Goal: Communication & Community: Answer question/provide support

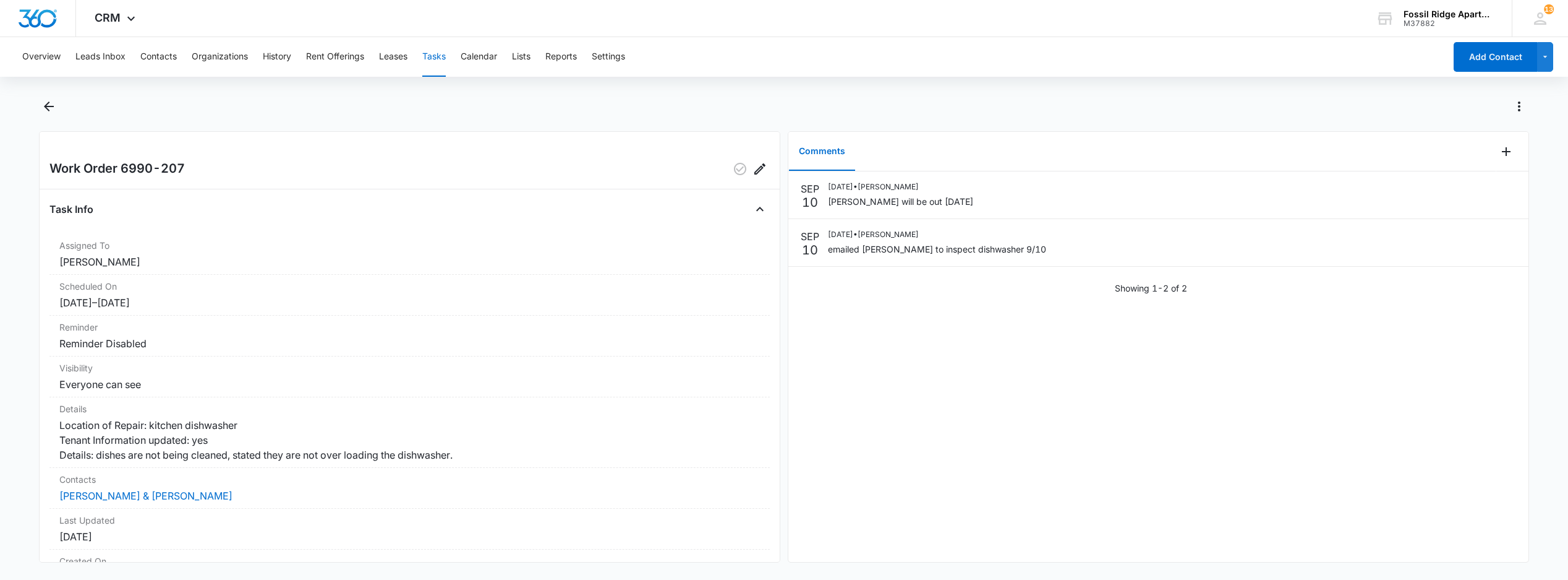
click at [436, 51] on button "Tasks" at bounding box center [434, 56] width 23 height 39
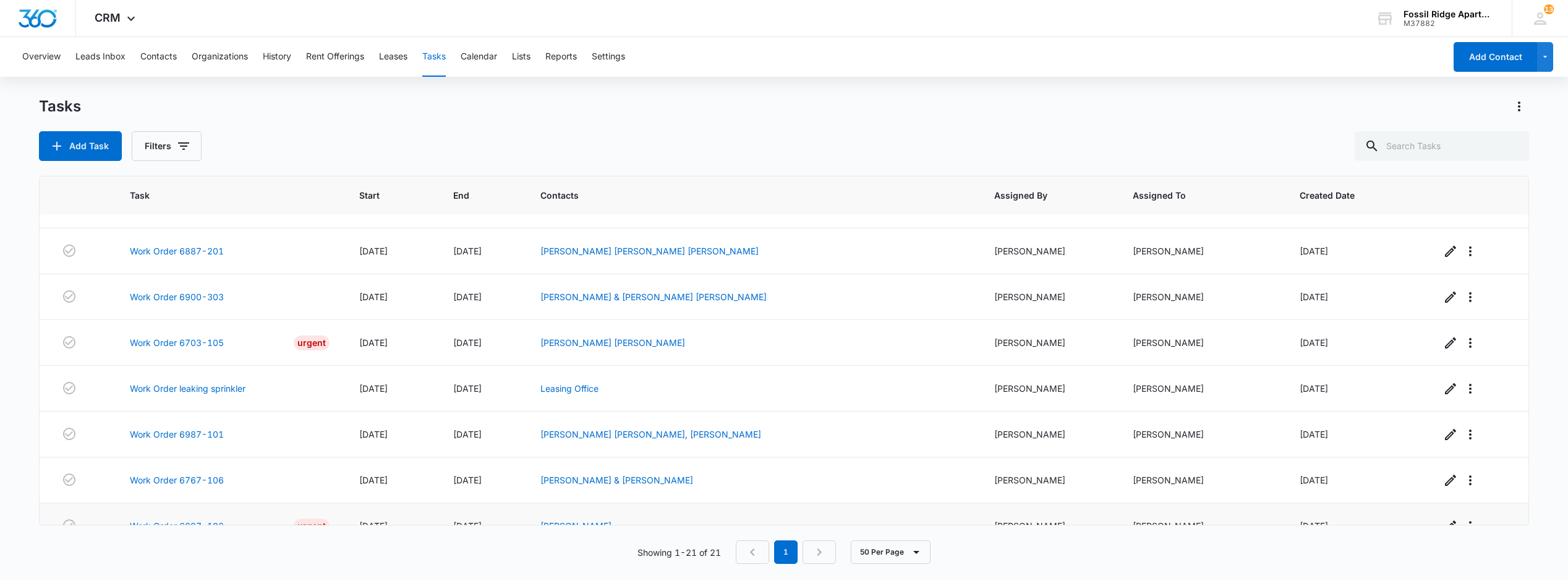
scroll to position [677, 0]
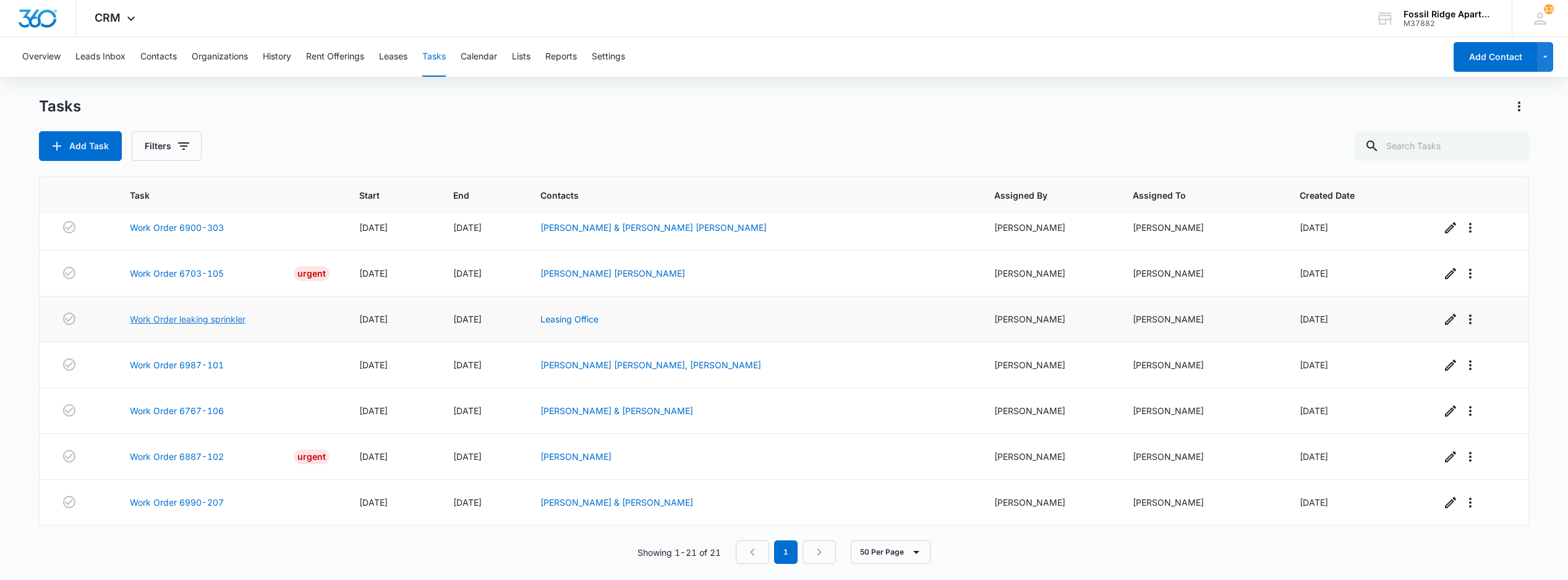
click at [212, 315] on link "Work Order leaking sprinkler" at bounding box center [188, 319] width 116 height 13
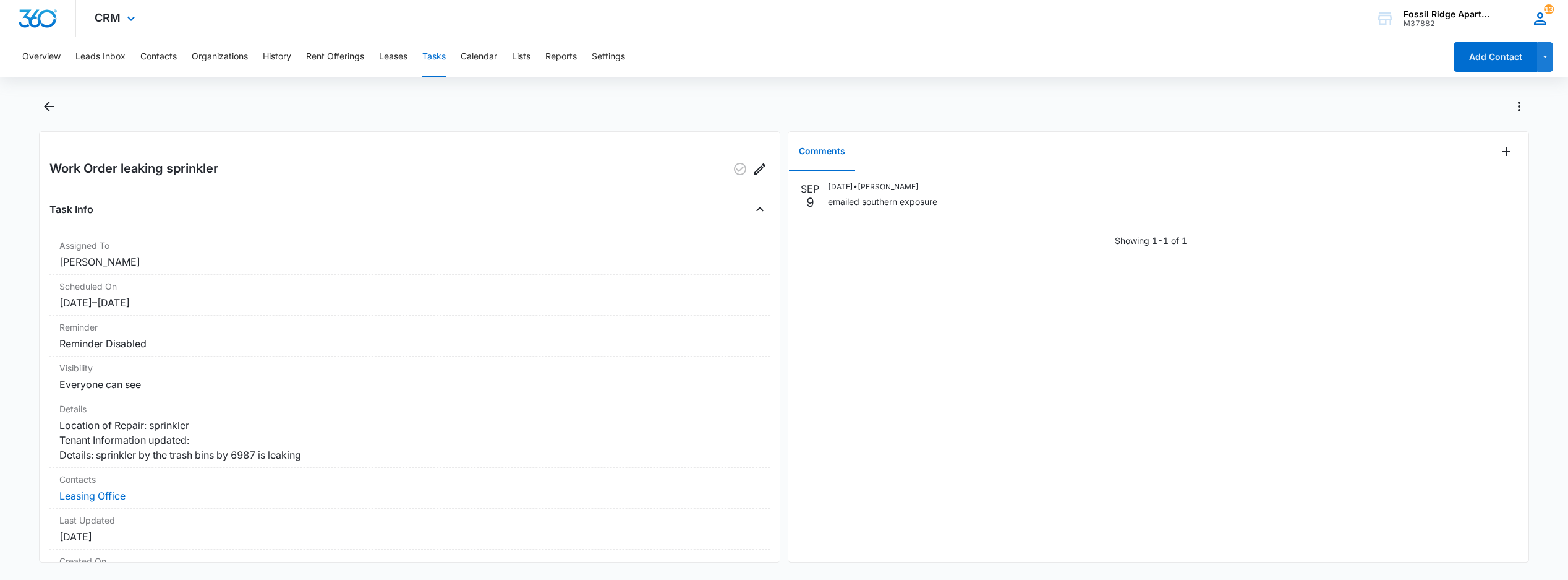
click at [1530, 15] on div "13 [PERSON_NAME] [EMAIL_ADDRESS][DOMAIN_NAME] My Profile 13 Notifications Suppo…" at bounding box center [1540, 18] width 56 height 36
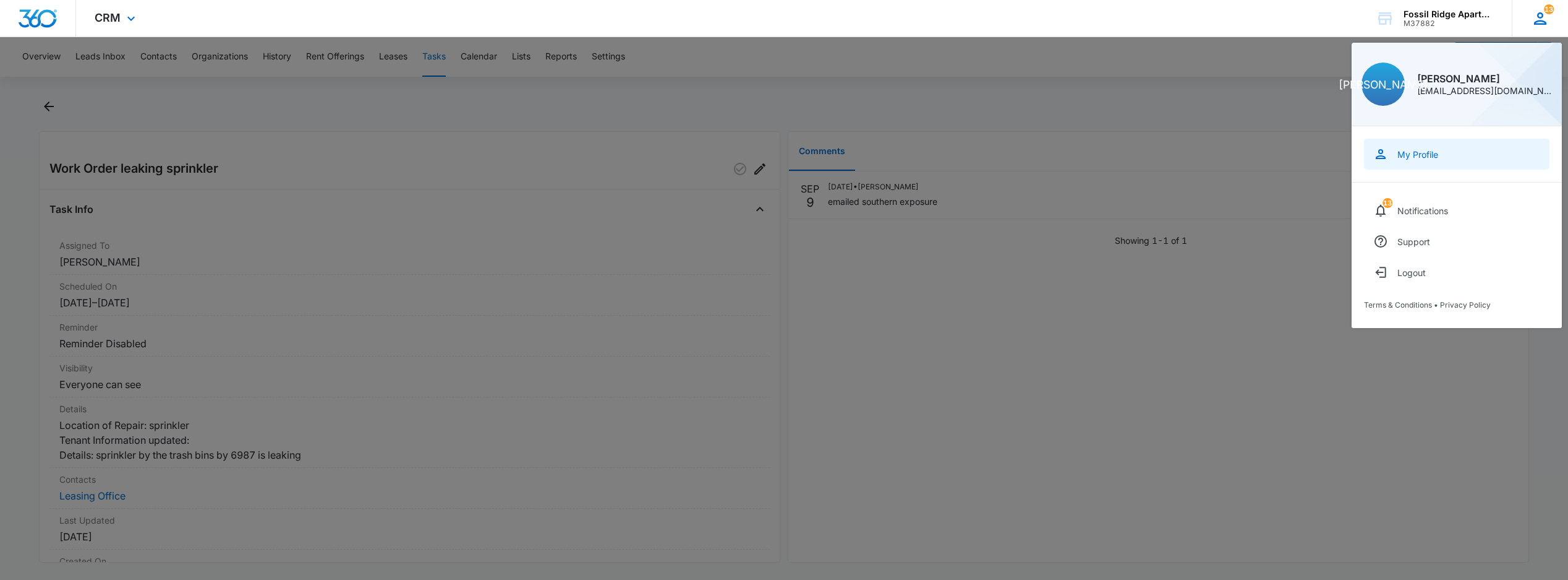
click at [1371, 147] on link "My Profile" at bounding box center [1457, 154] width 185 height 31
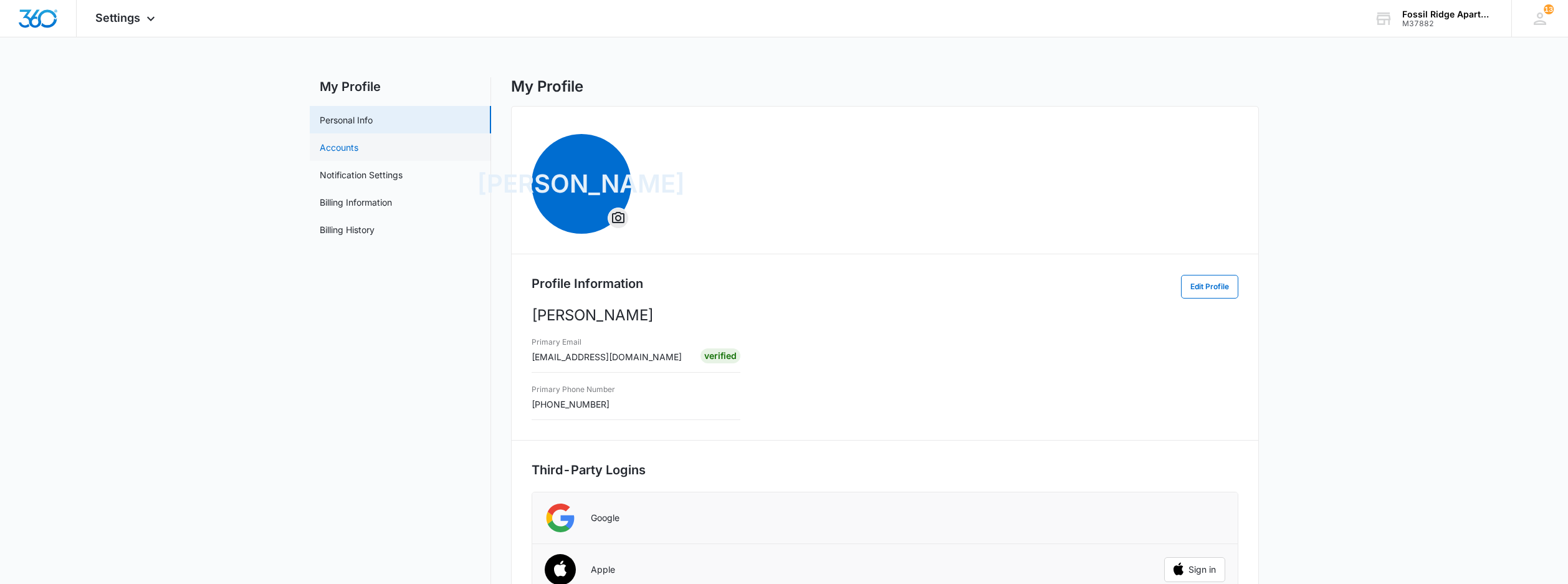
click at [340, 143] on link "Accounts" at bounding box center [339, 148] width 39 height 13
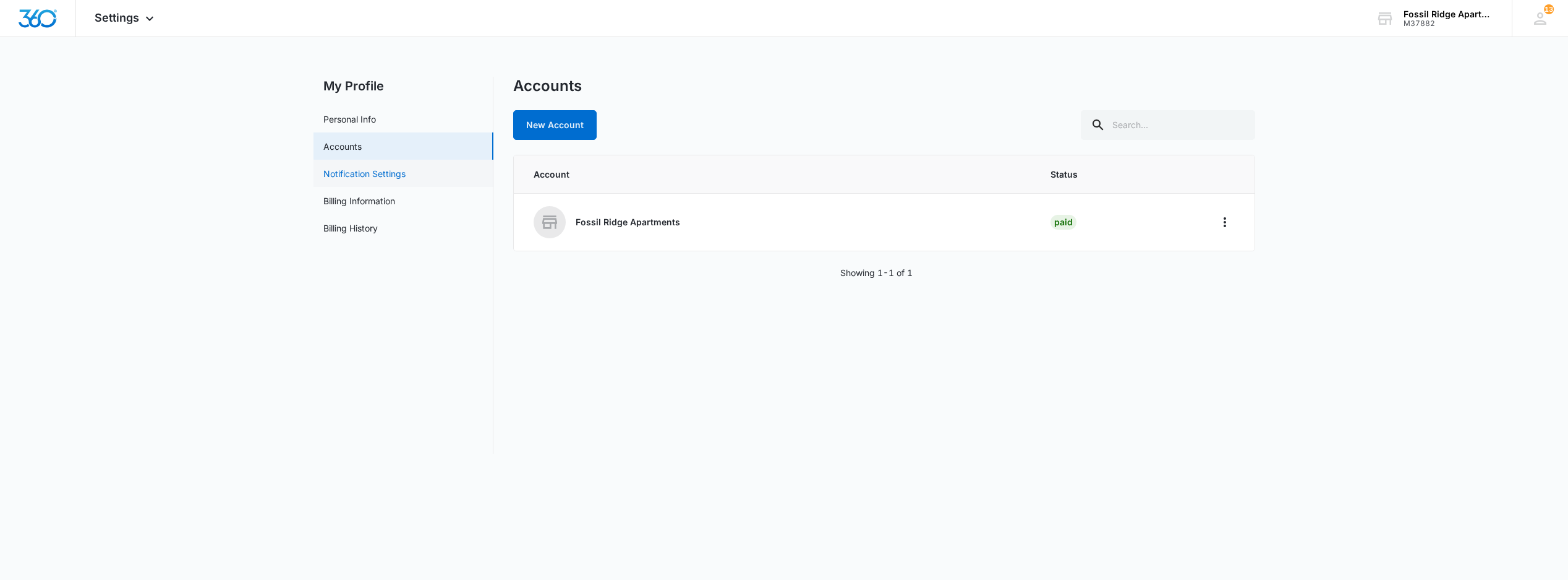
click at [349, 177] on link "Notification Settings" at bounding box center [365, 173] width 82 height 13
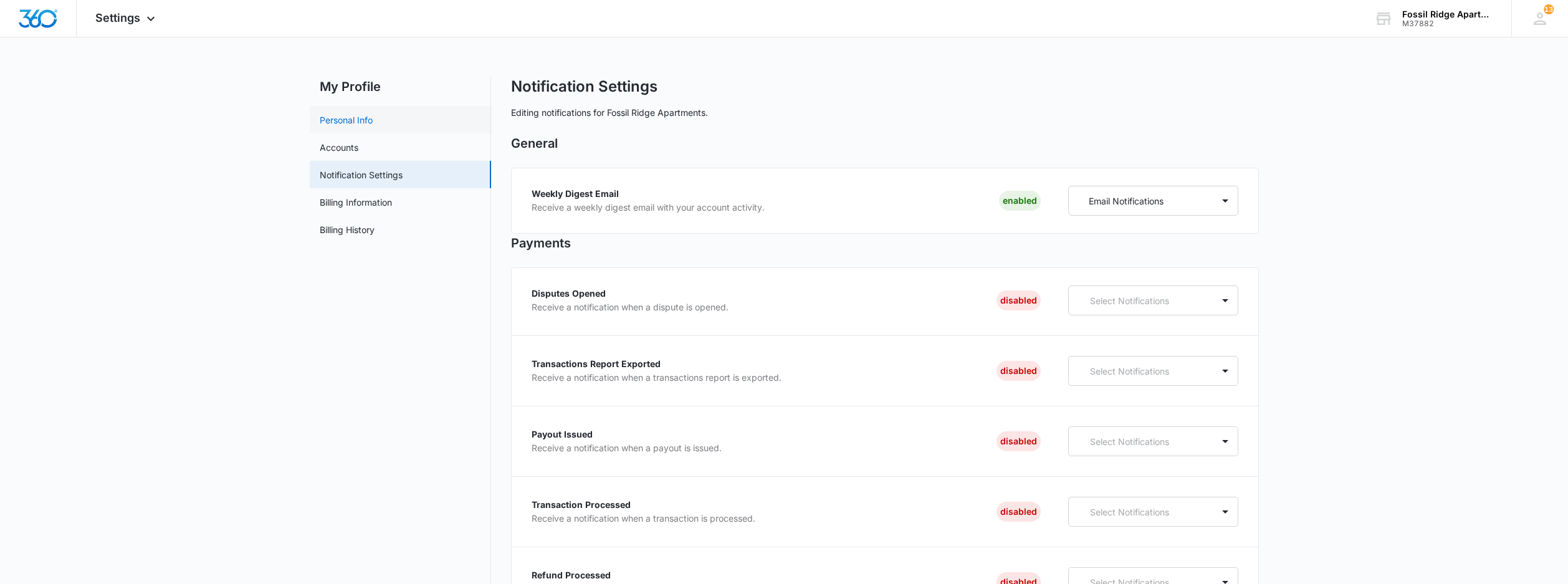
click at [346, 123] on link "Personal Info" at bounding box center [346, 120] width 53 height 13
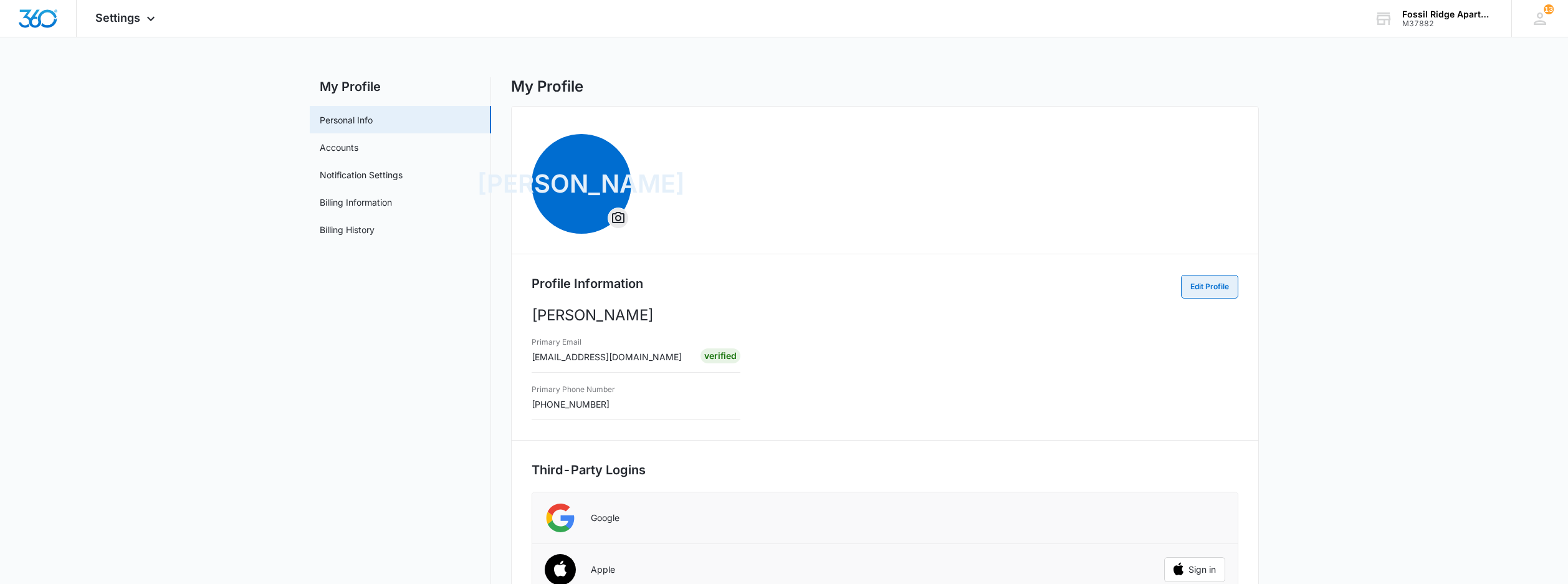
drag, startPoint x: 1210, startPoint y: 280, endPoint x: 869, endPoint y: 165, distance: 359.9
click at [868, 165] on div "JA Profile Information Edit Profile Jessica Apostolou Primary Email frmanager@v…" at bounding box center [885, 412] width 748 height 612
click at [1188, 287] on button "Edit Profile" at bounding box center [1209, 286] width 58 height 24
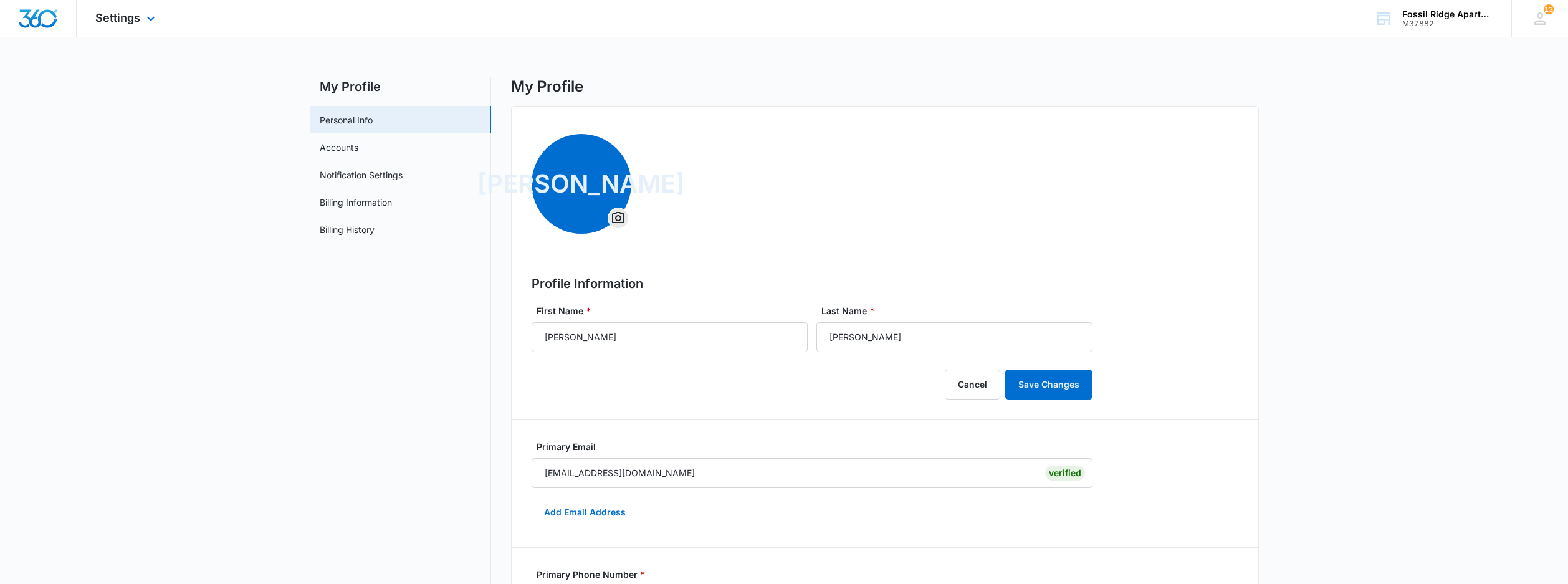
click at [56, 19] on img "Dashboard" at bounding box center [37, 19] width 40 height 19
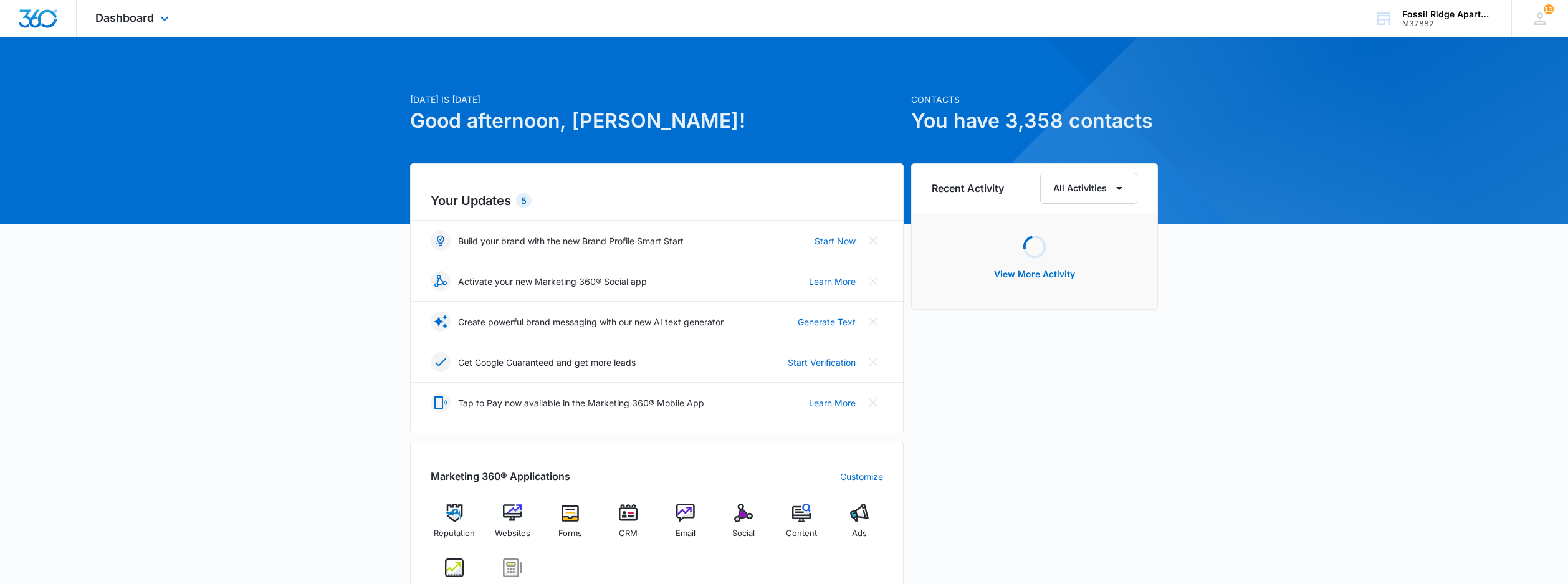
click at [55, 18] on img "Dashboard" at bounding box center [37, 19] width 40 height 19
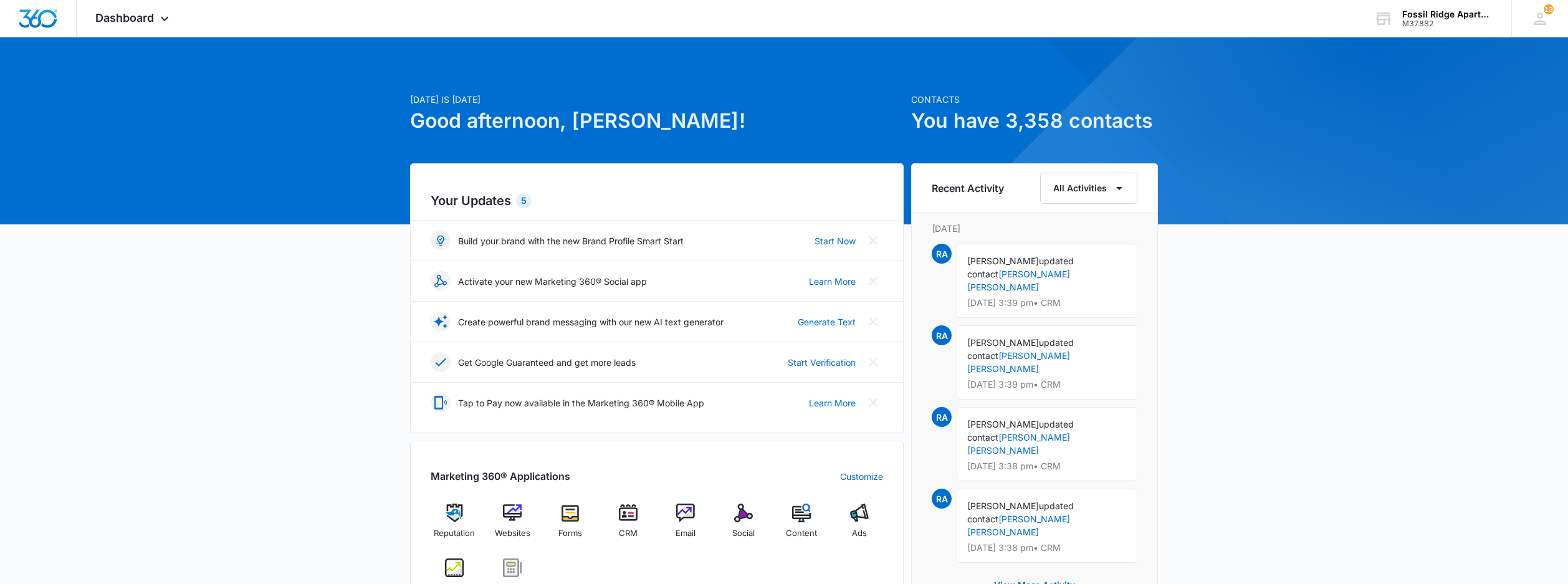
scroll to position [83, 0]
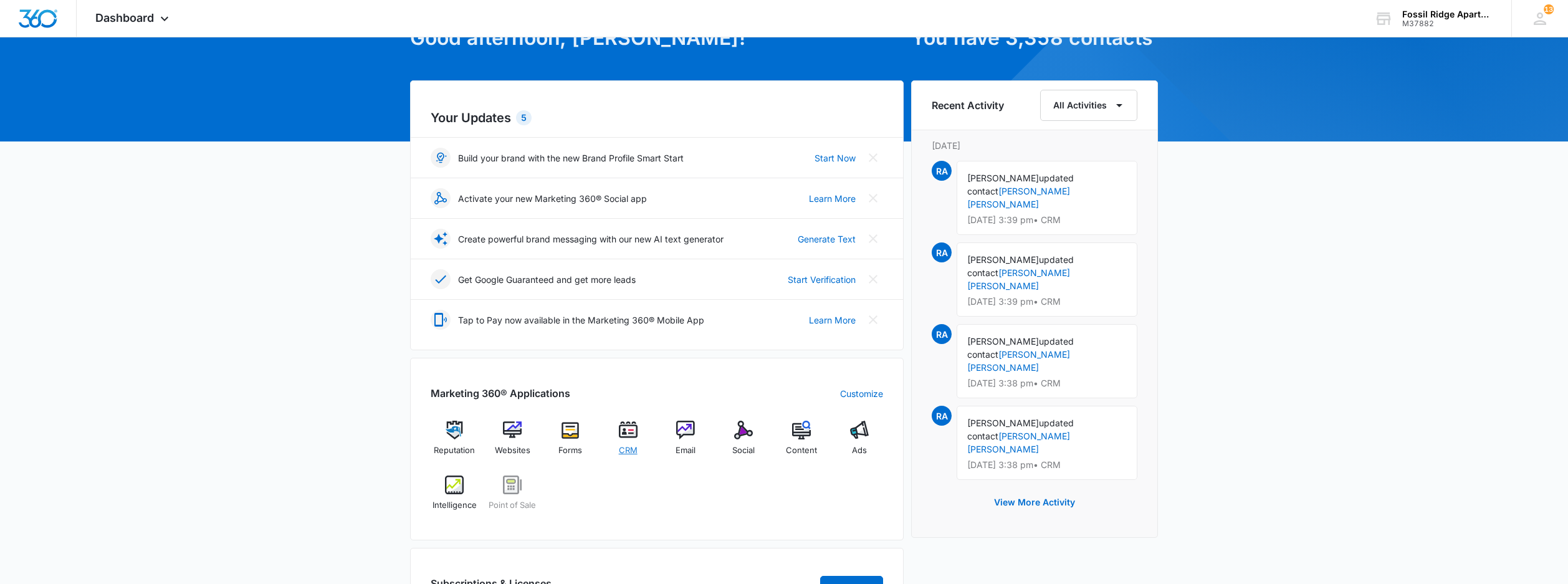
click at [629, 442] on div "CRM" at bounding box center [627, 443] width 48 height 45
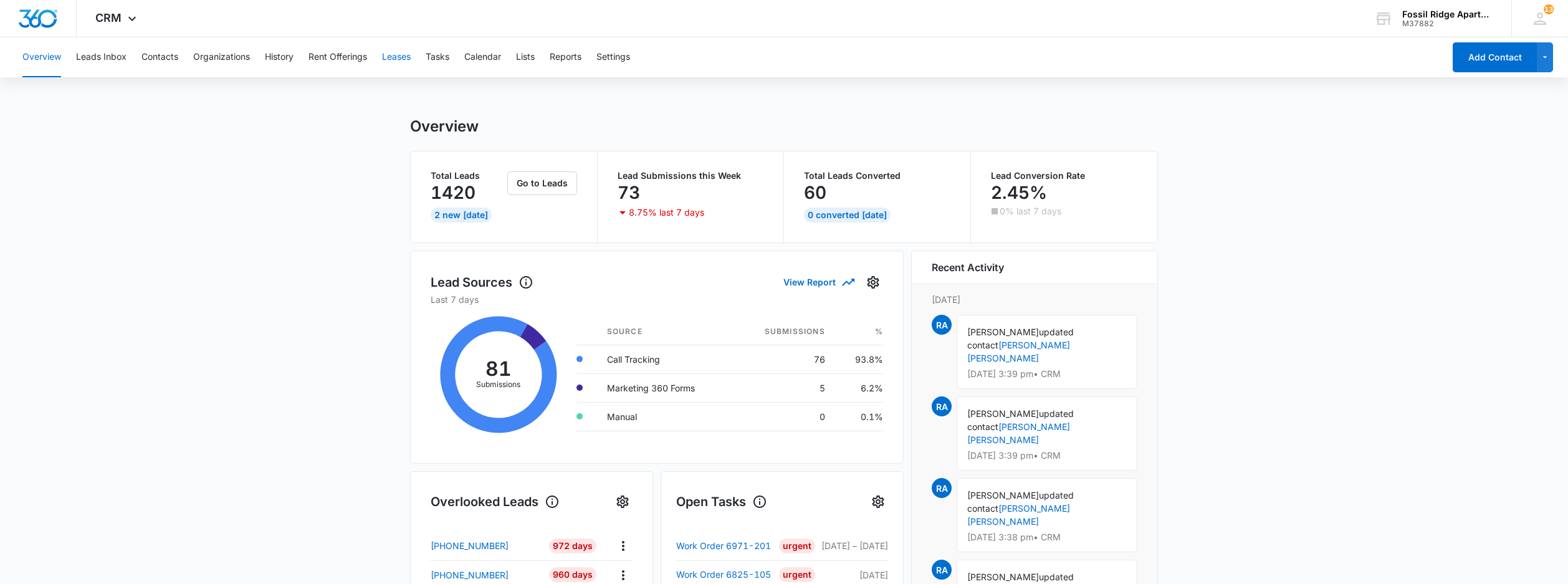
click at [399, 58] on button "Leases" at bounding box center [396, 57] width 28 height 40
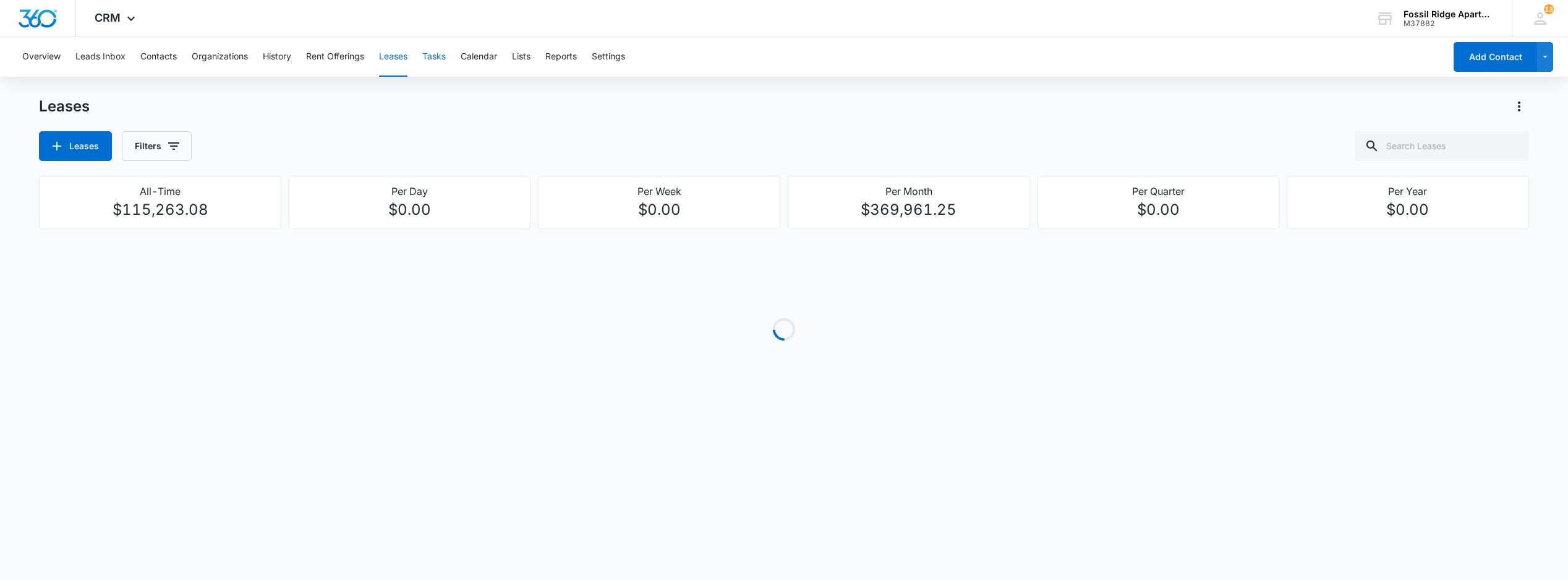
click at [440, 57] on button "Tasks" at bounding box center [434, 56] width 23 height 39
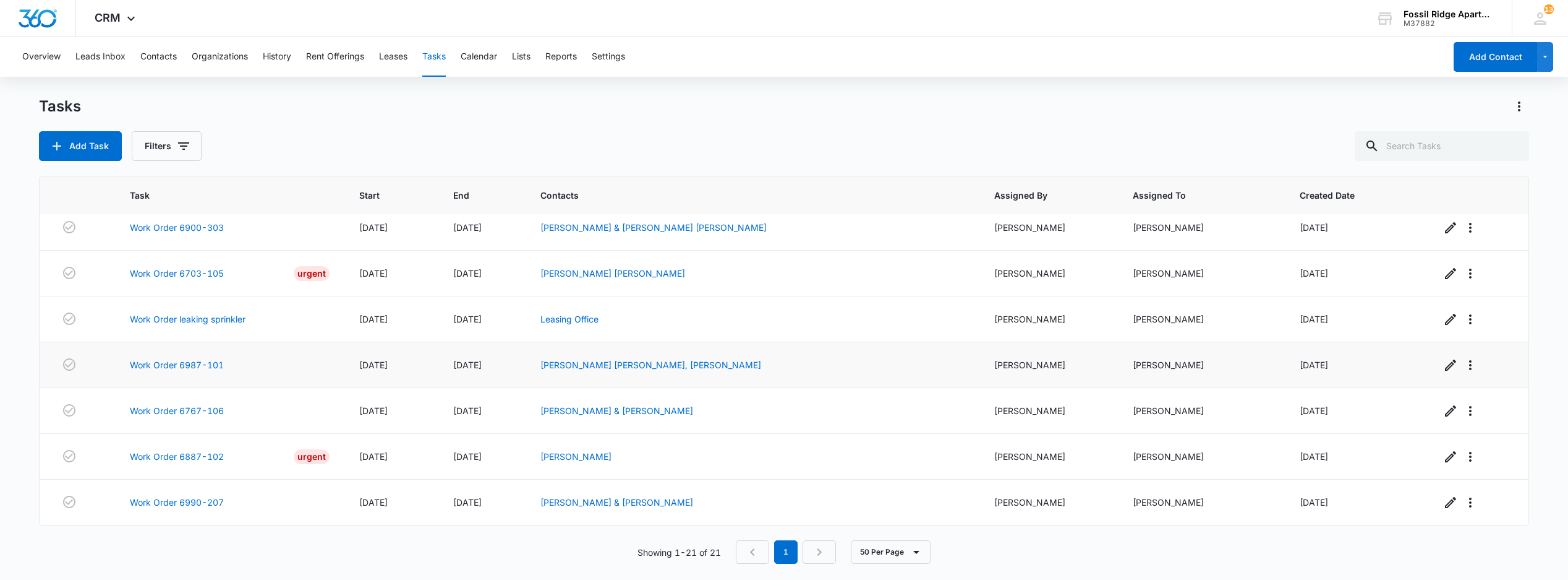
scroll to position [677, 0]
click at [176, 508] on link "Work Order 6990-207" at bounding box center [176, 502] width 94 height 13
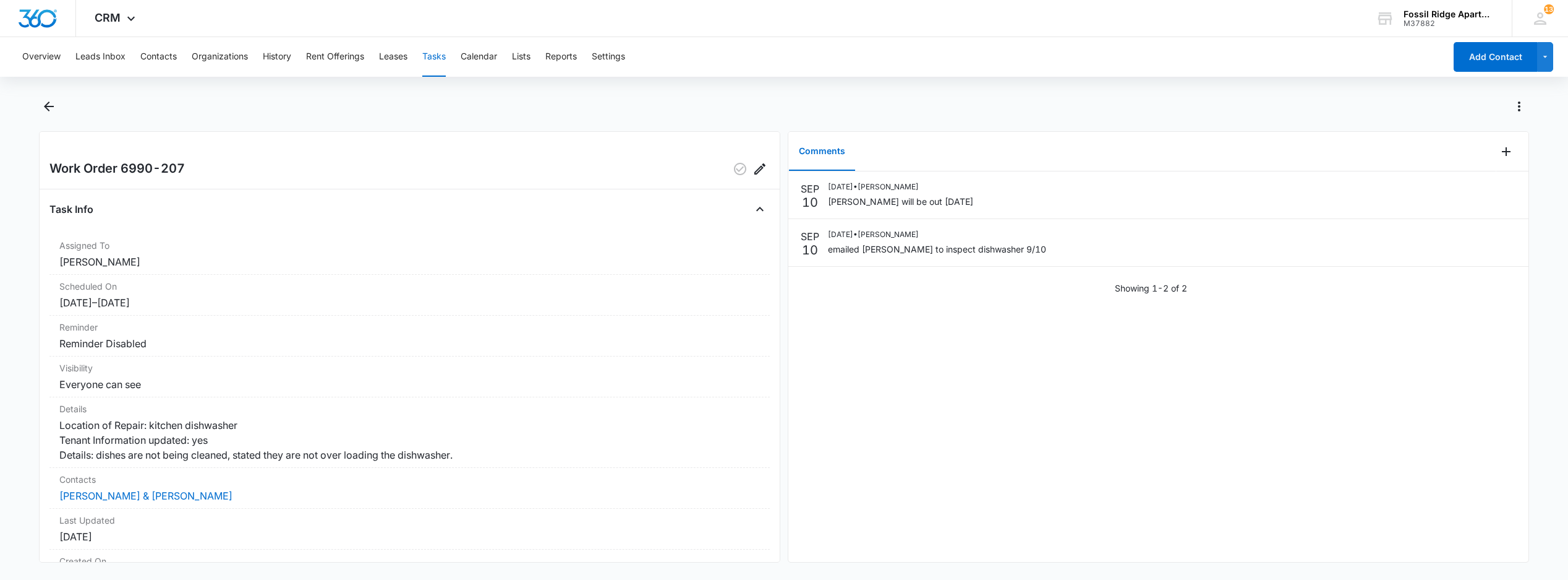
click at [445, 58] on button "Tasks" at bounding box center [434, 56] width 23 height 39
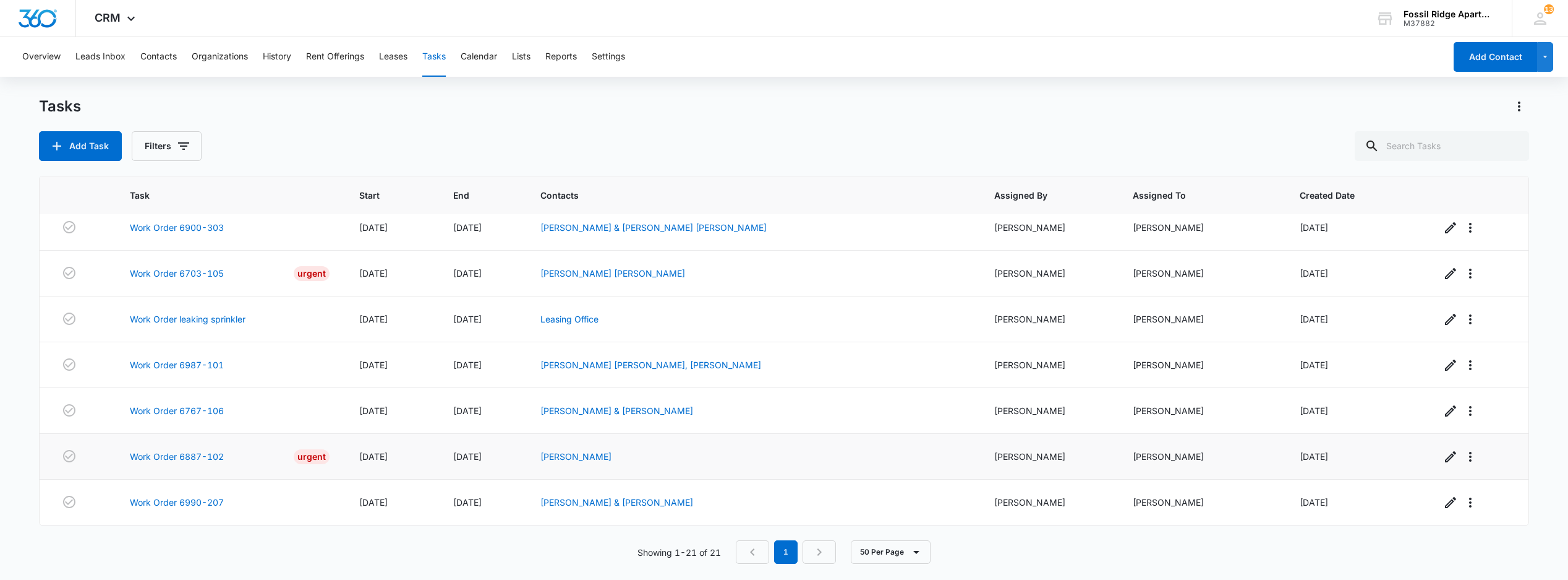
scroll to position [677, 0]
click at [173, 408] on link "Work Order 6767-106" at bounding box center [176, 411] width 94 height 13
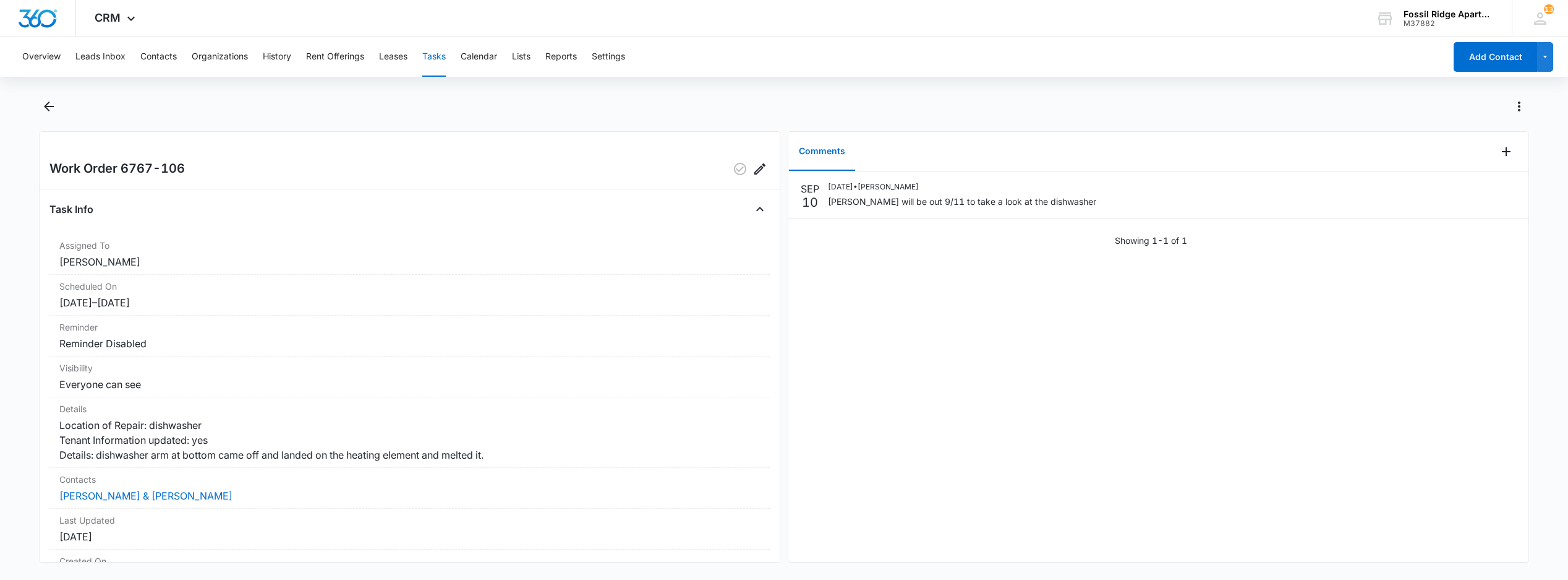
click at [434, 55] on button "Tasks" at bounding box center [434, 56] width 23 height 39
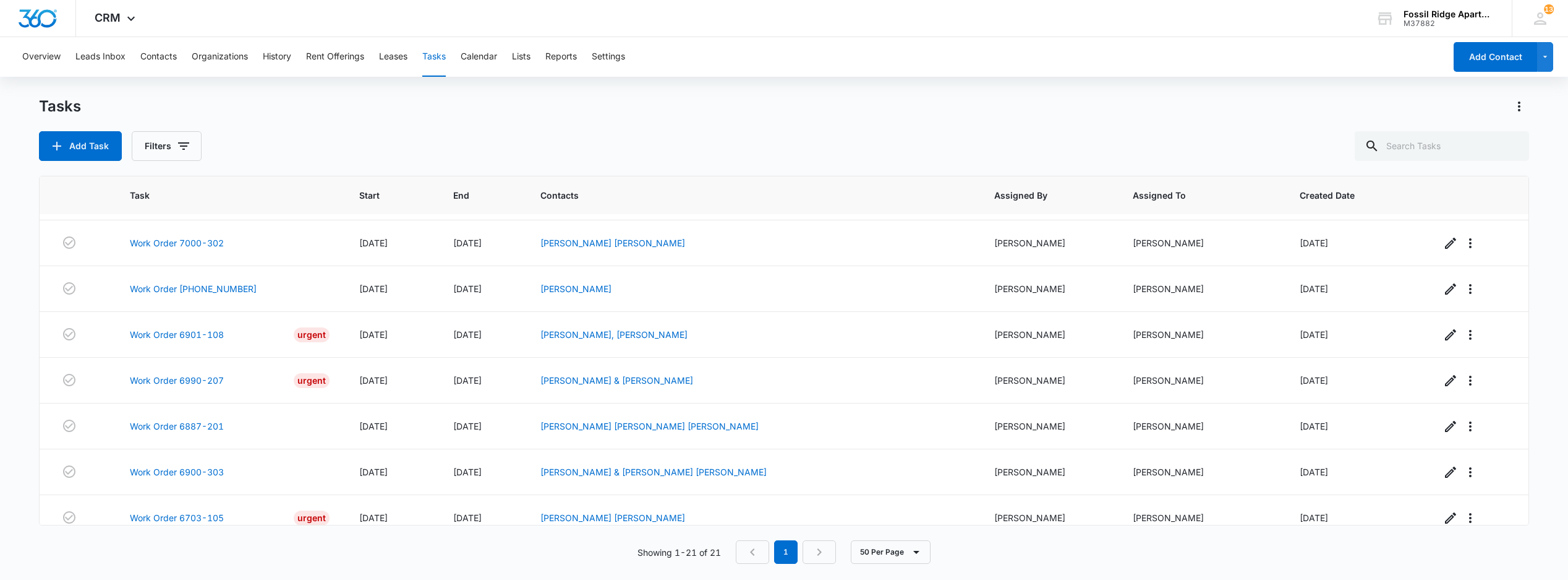
scroll to position [677, 0]
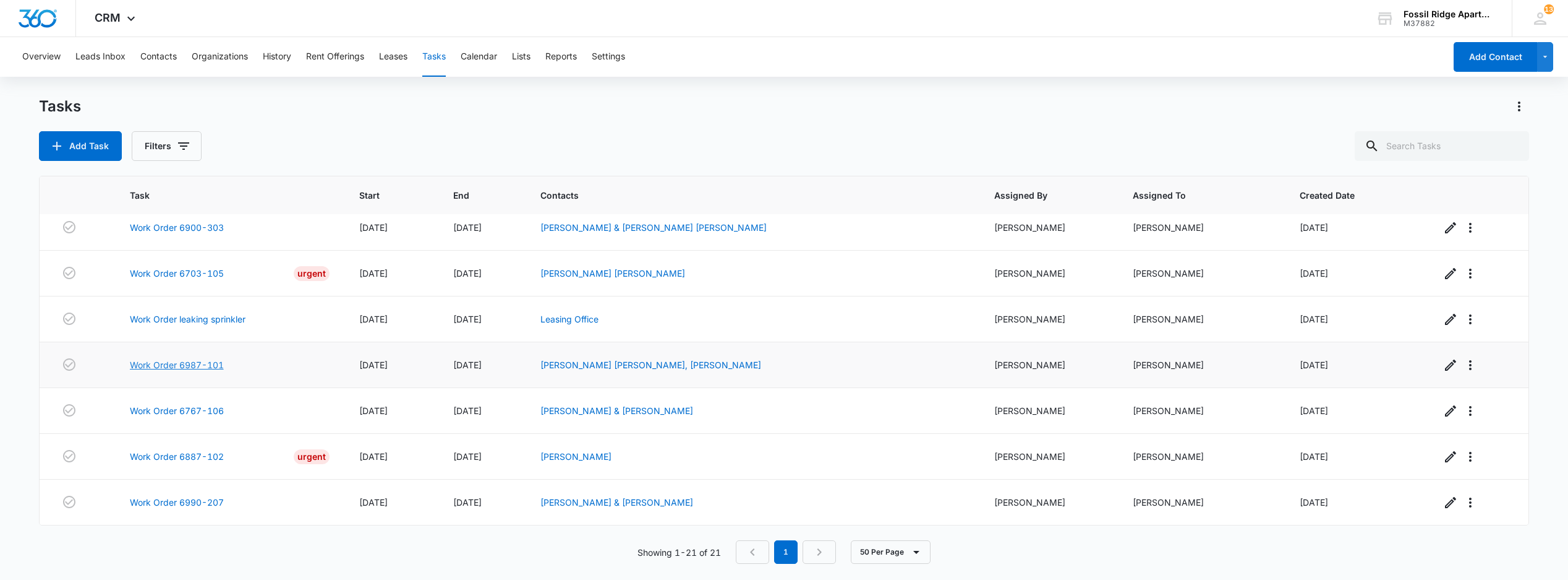
click at [193, 360] on link "Work Order 6987-101" at bounding box center [176, 365] width 94 height 13
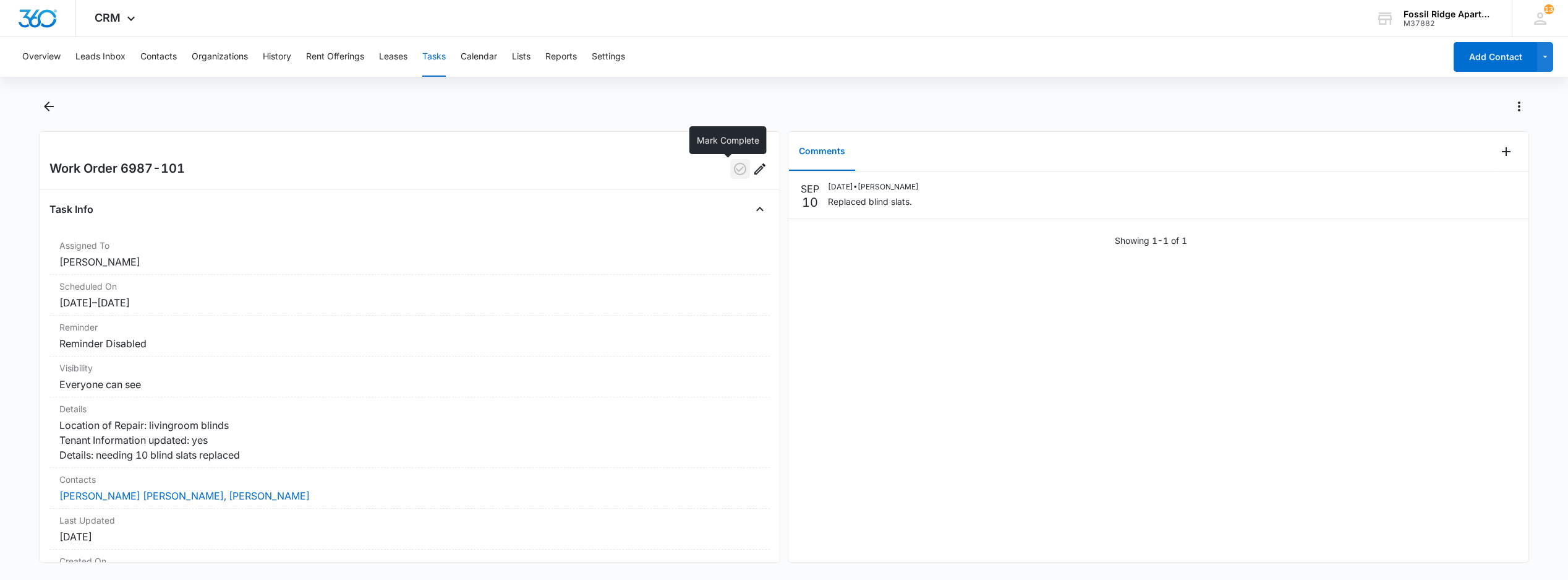
click at [732, 172] on icon "button" at bounding box center [740, 169] width 14 height 14
click at [435, 52] on button "Tasks" at bounding box center [434, 56] width 23 height 39
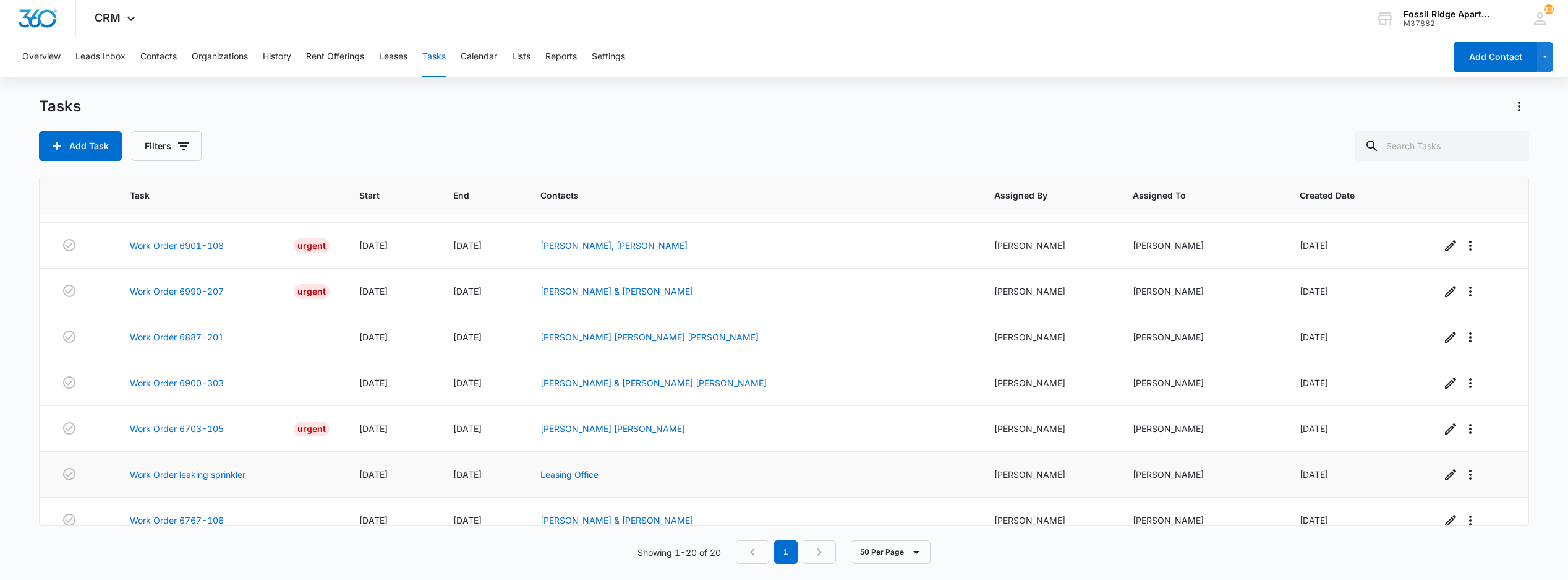
scroll to position [632, 0]
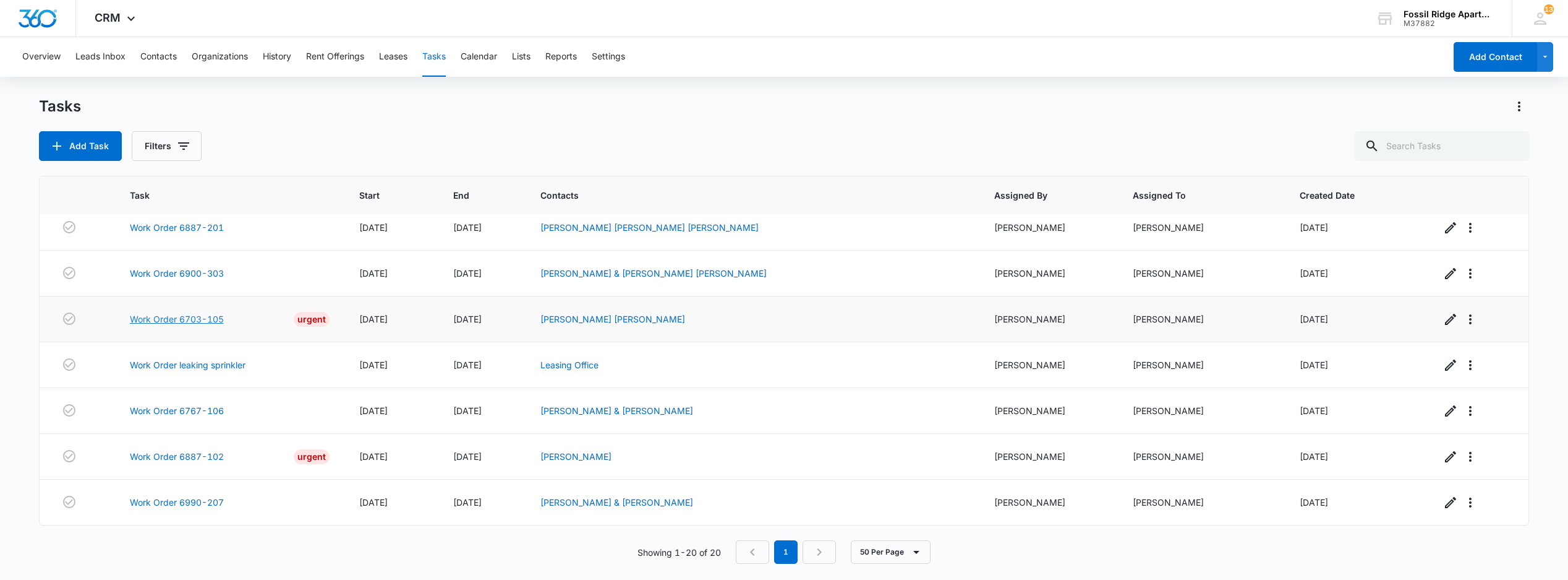
click at [172, 313] on link "Work Order 6703-105" at bounding box center [176, 319] width 94 height 13
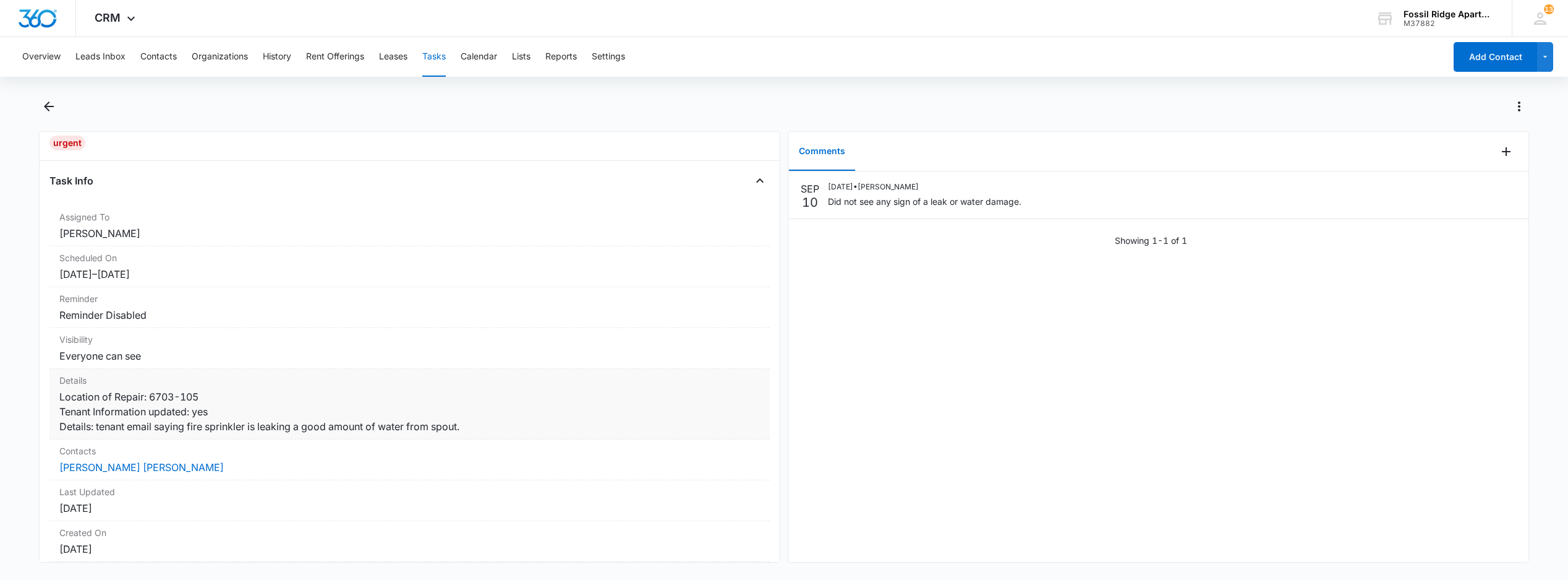
scroll to position [82, 0]
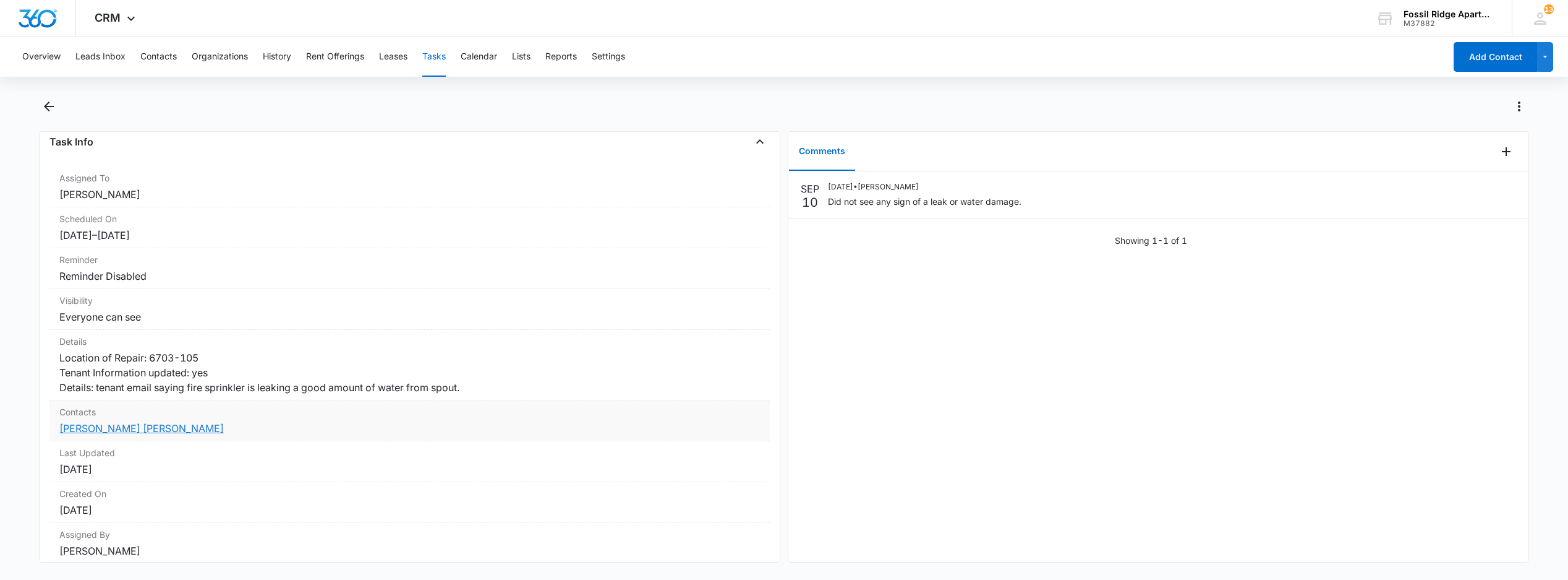
click at [95, 434] on link "[PERSON_NAME] [PERSON_NAME]" at bounding box center [142, 428] width 164 height 12
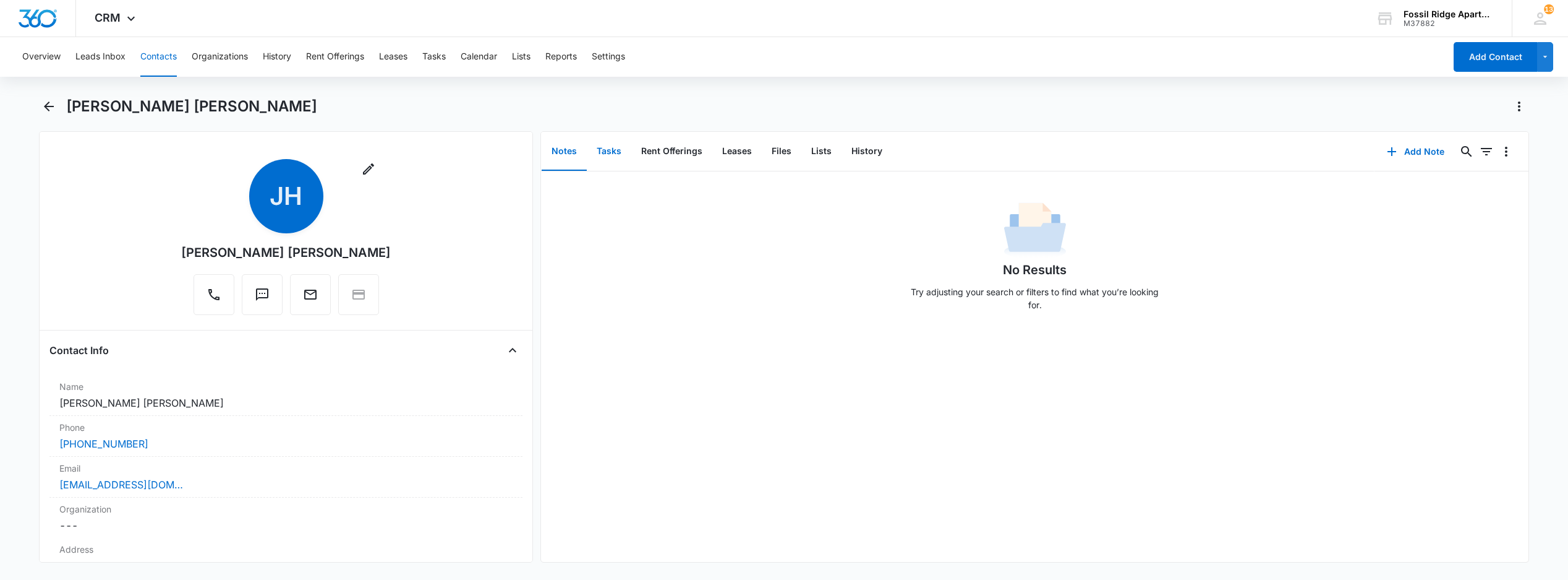
click at [602, 157] on button "Tasks" at bounding box center [609, 151] width 44 height 39
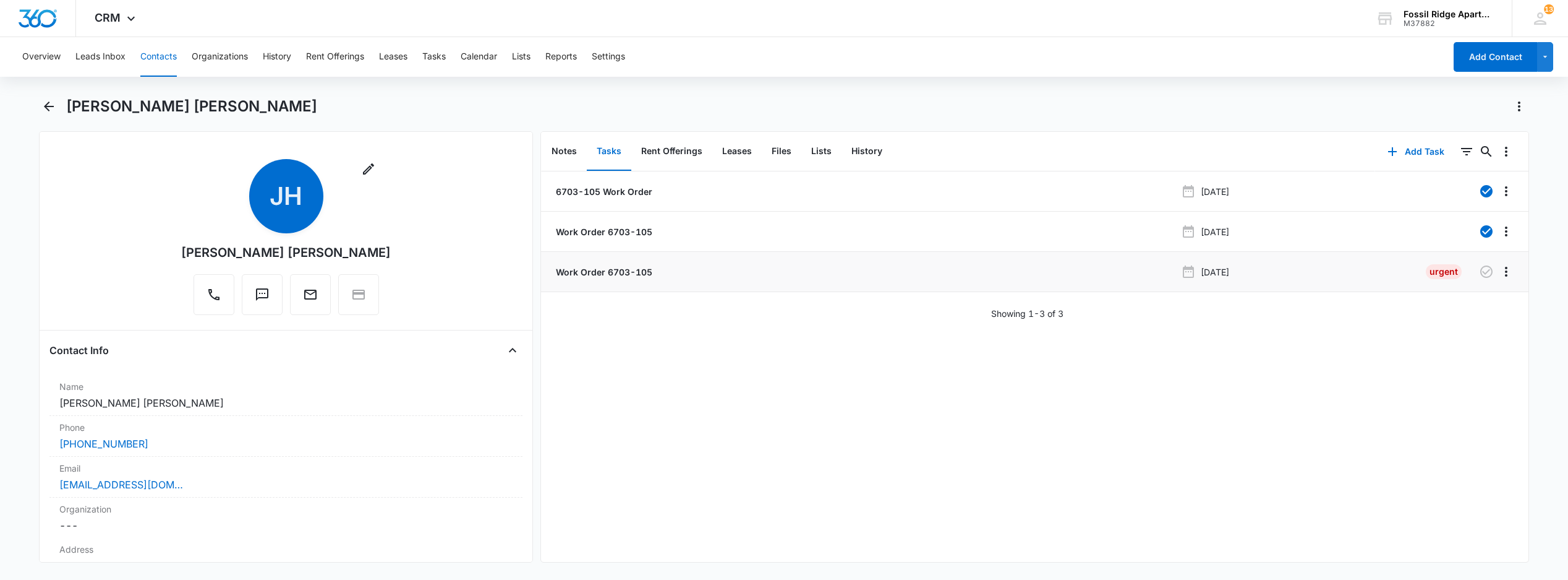
click at [620, 271] on p "Work Order 6703-105" at bounding box center [603, 272] width 99 height 13
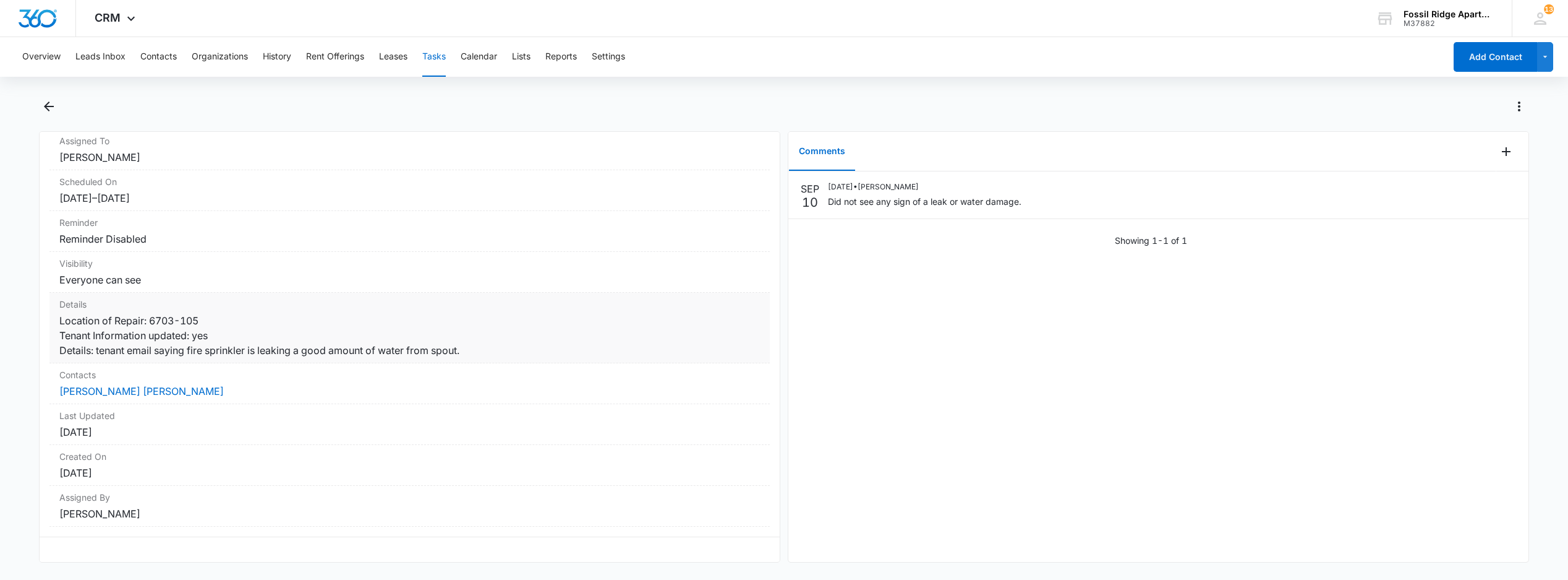
scroll to position [149, 0]
click at [111, 385] on link "Jensen Healy" at bounding box center [142, 391] width 164 height 12
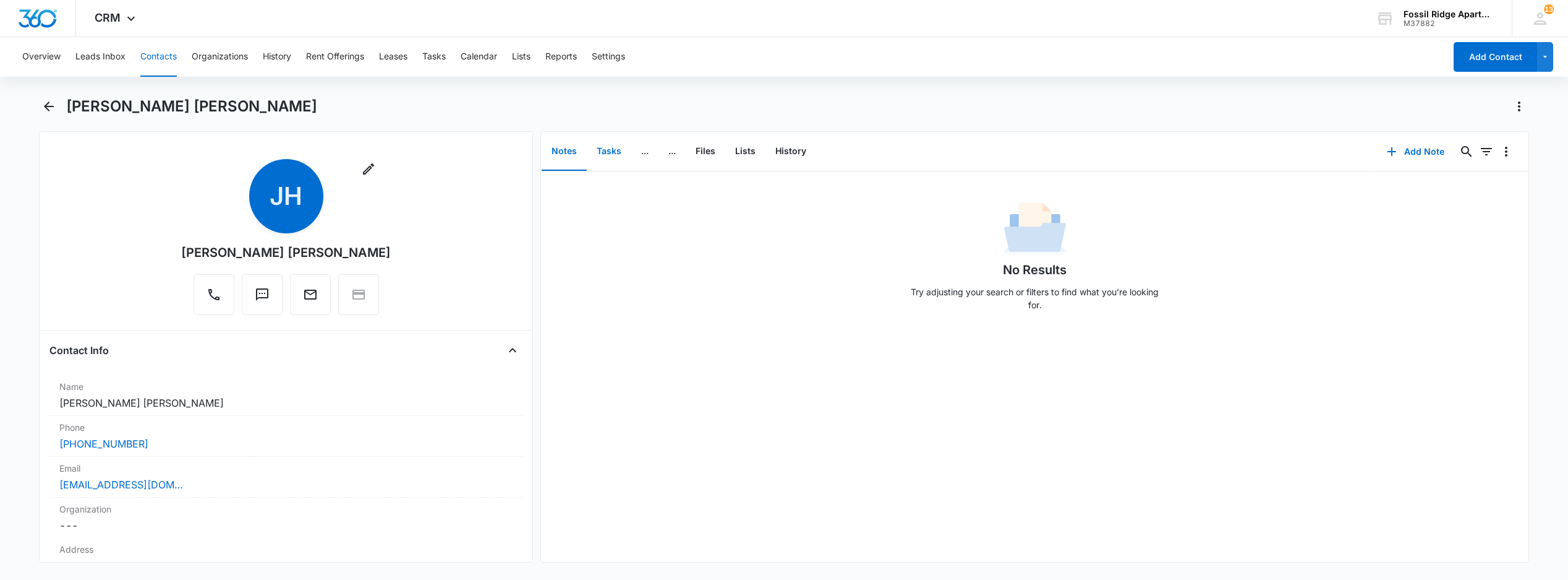
click at [616, 154] on button "Tasks" at bounding box center [609, 151] width 44 height 39
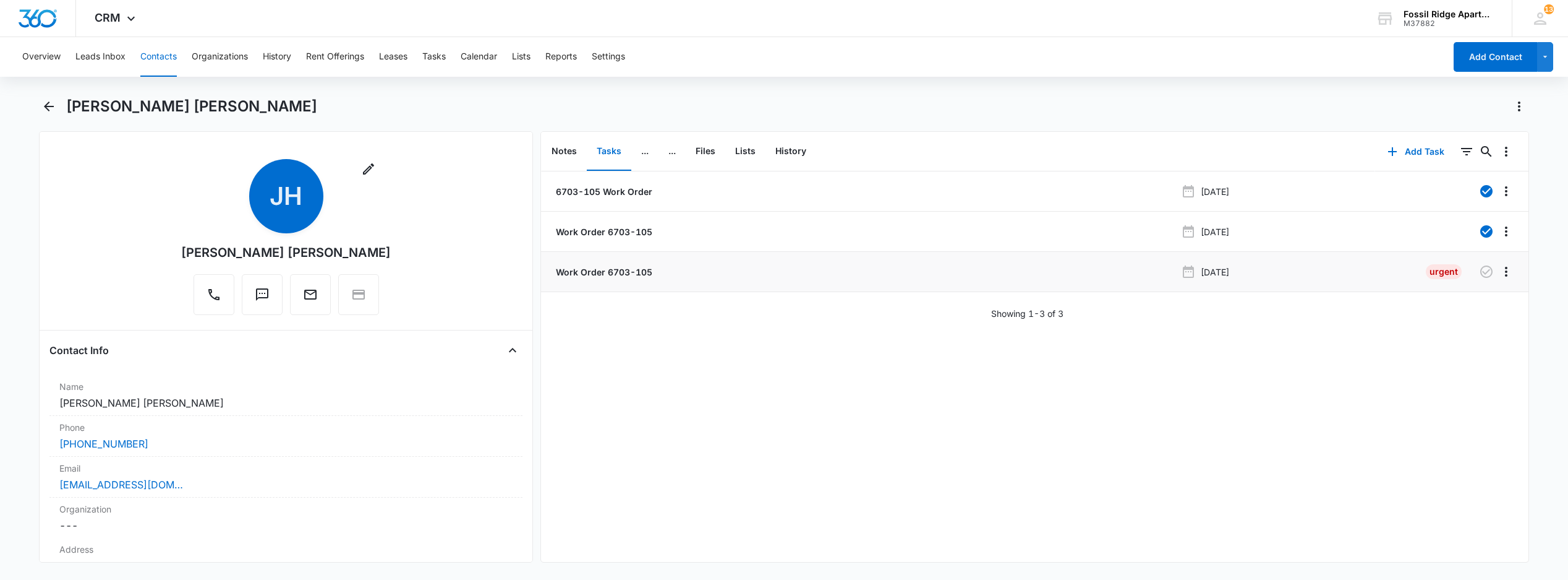
click at [613, 280] on li "Work Order 6703-105 Sep 9, 2025 Urgent" at bounding box center [1034, 272] width 987 height 40
click at [612, 272] on p "Work Order 6703-105" at bounding box center [603, 272] width 99 height 13
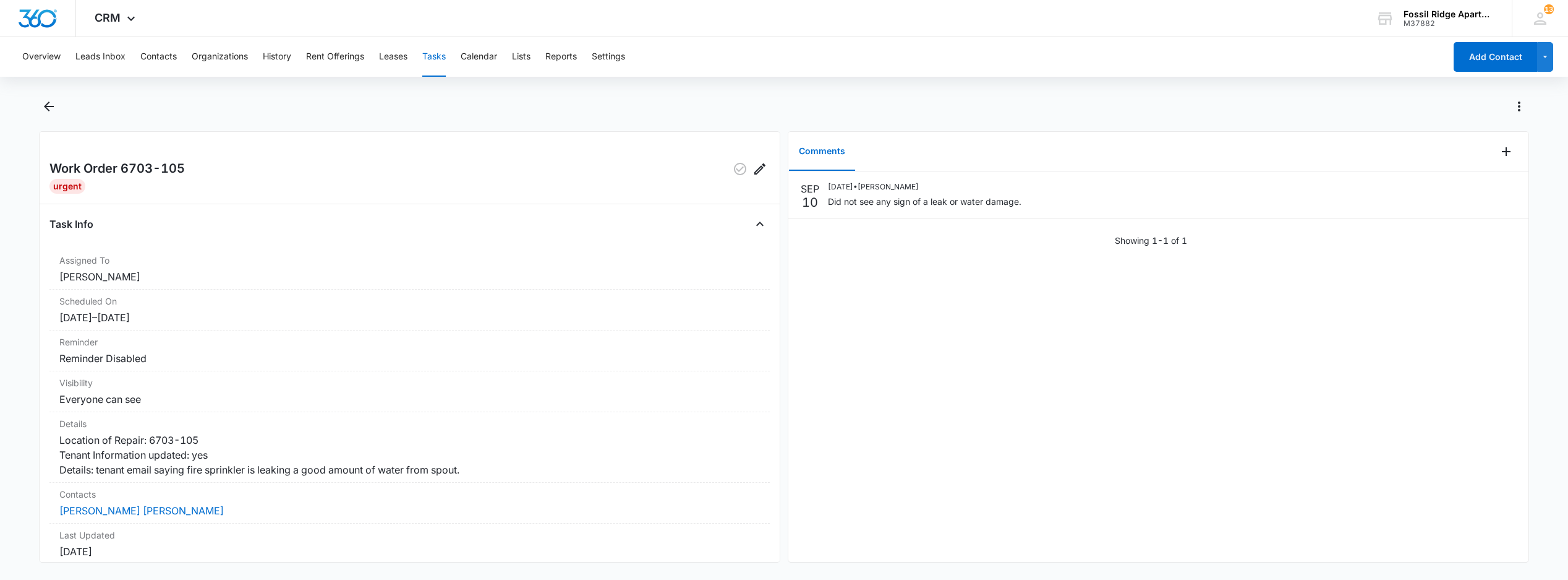
scroll to position [149, 0]
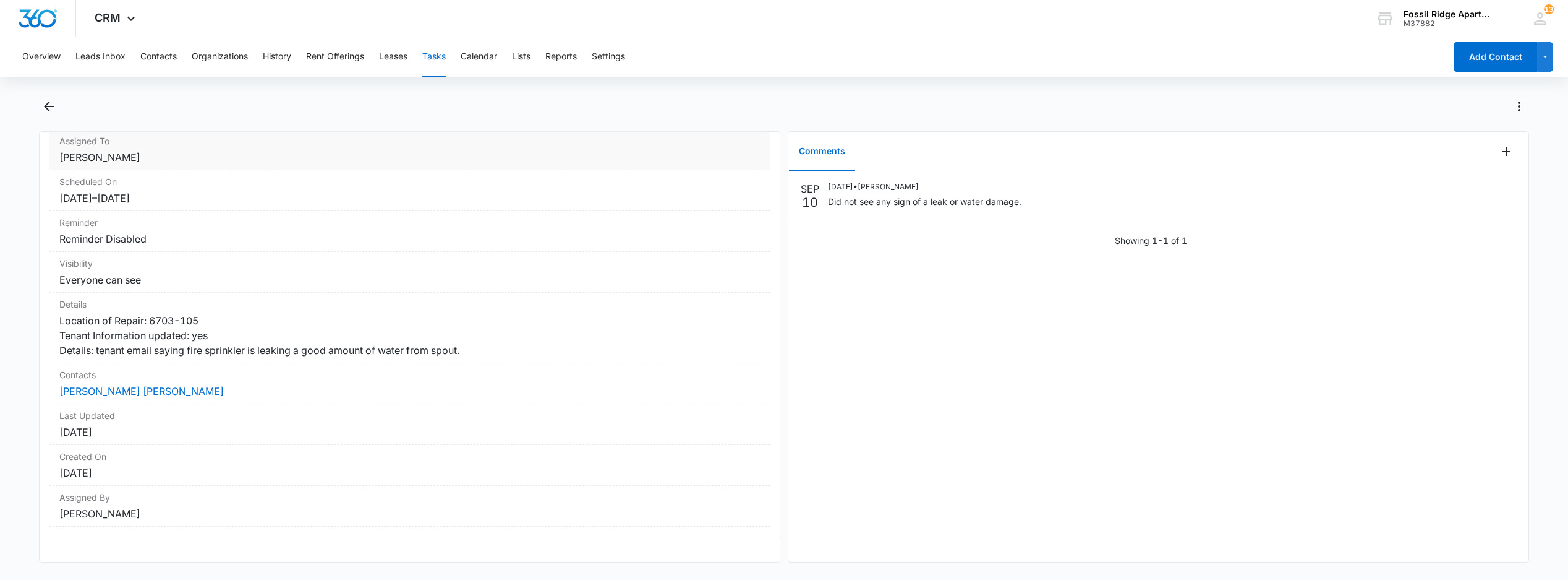
drag, startPoint x: 443, startPoint y: 55, endPoint x: 450, endPoint y: 136, distance: 81.3
click at [450, 136] on div "Overview Leads Inbox Contacts Organizations History Rent Offerings Leases Tasks…" at bounding box center [784, 307] width 1568 height 541
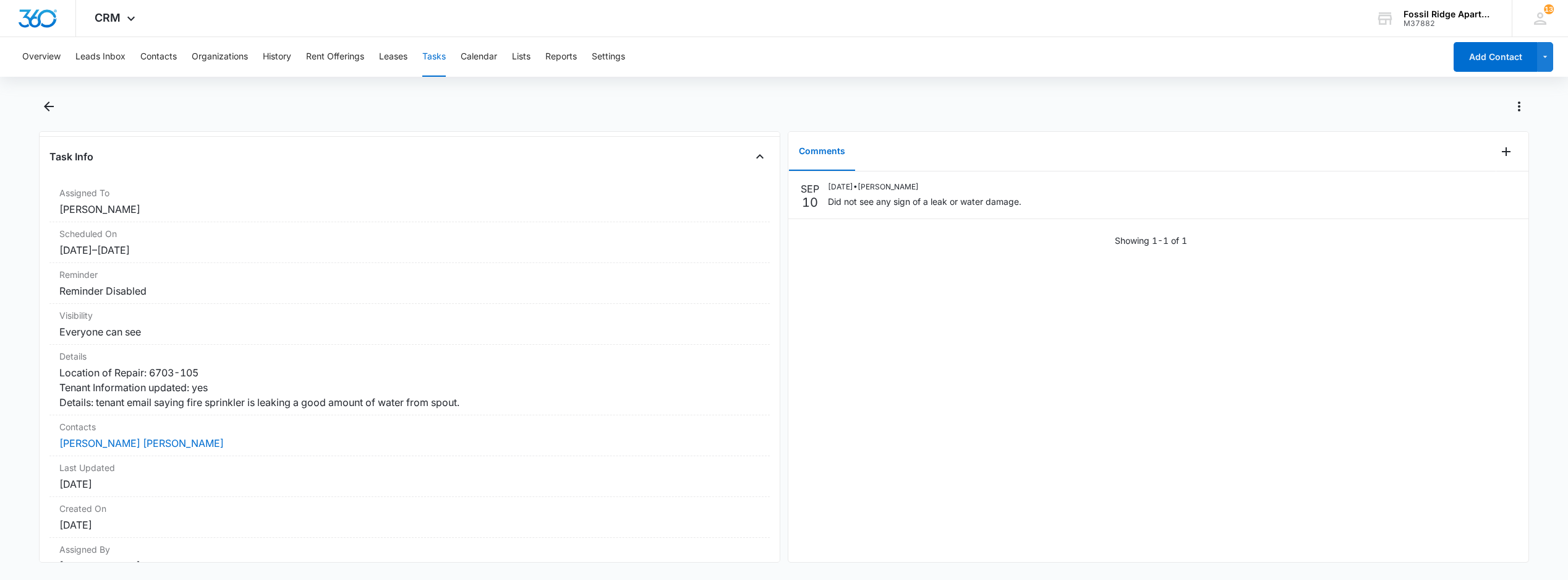
scroll to position [0, 0]
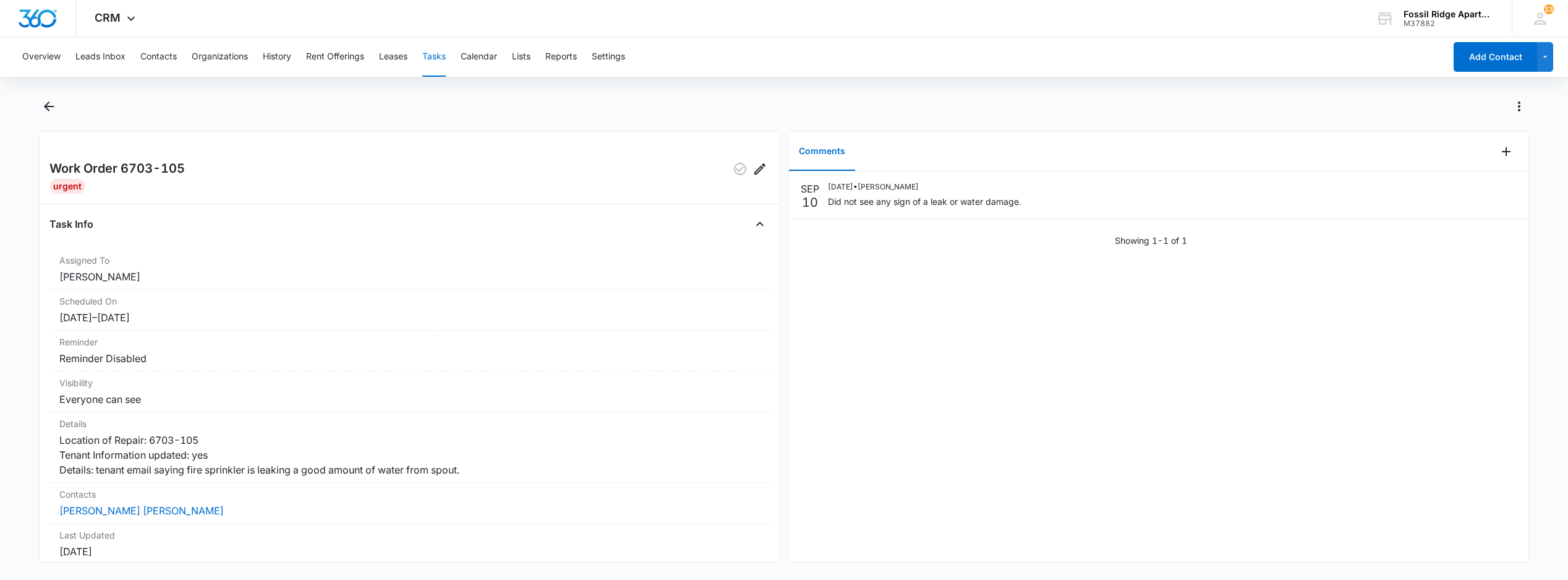
click at [433, 58] on button "Tasks" at bounding box center [434, 56] width 23 height 39
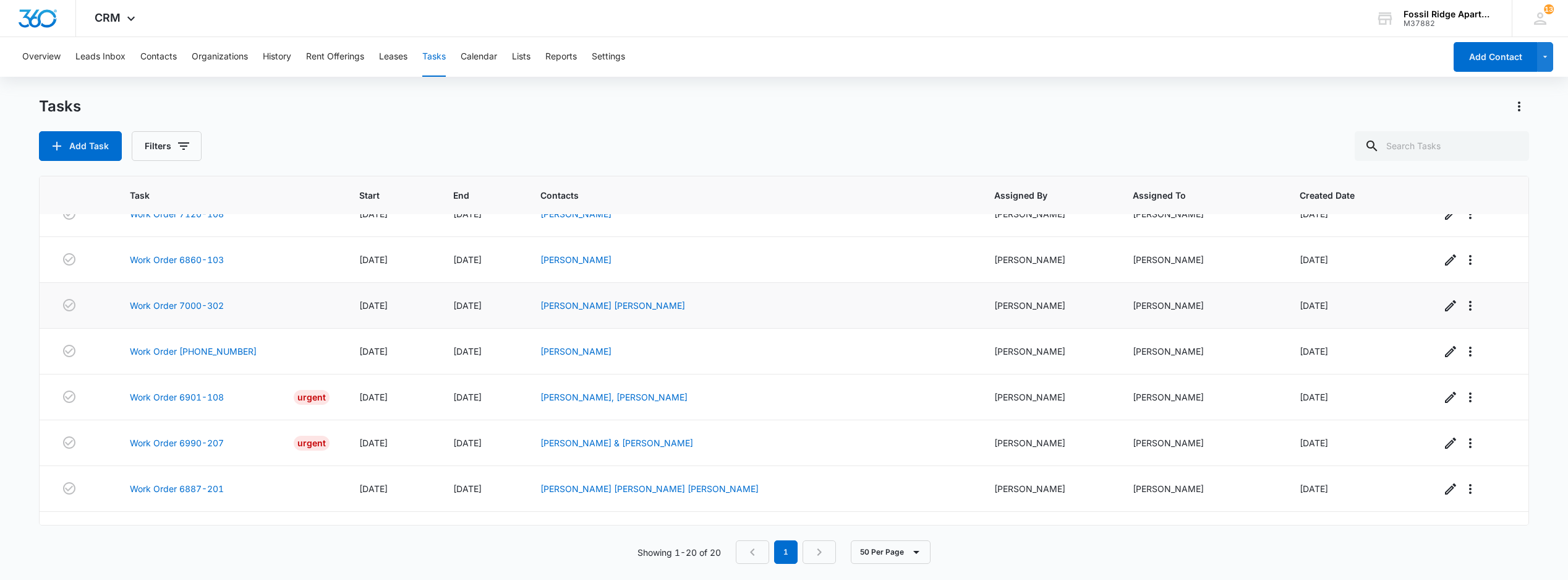
scroll to position [495, 0]
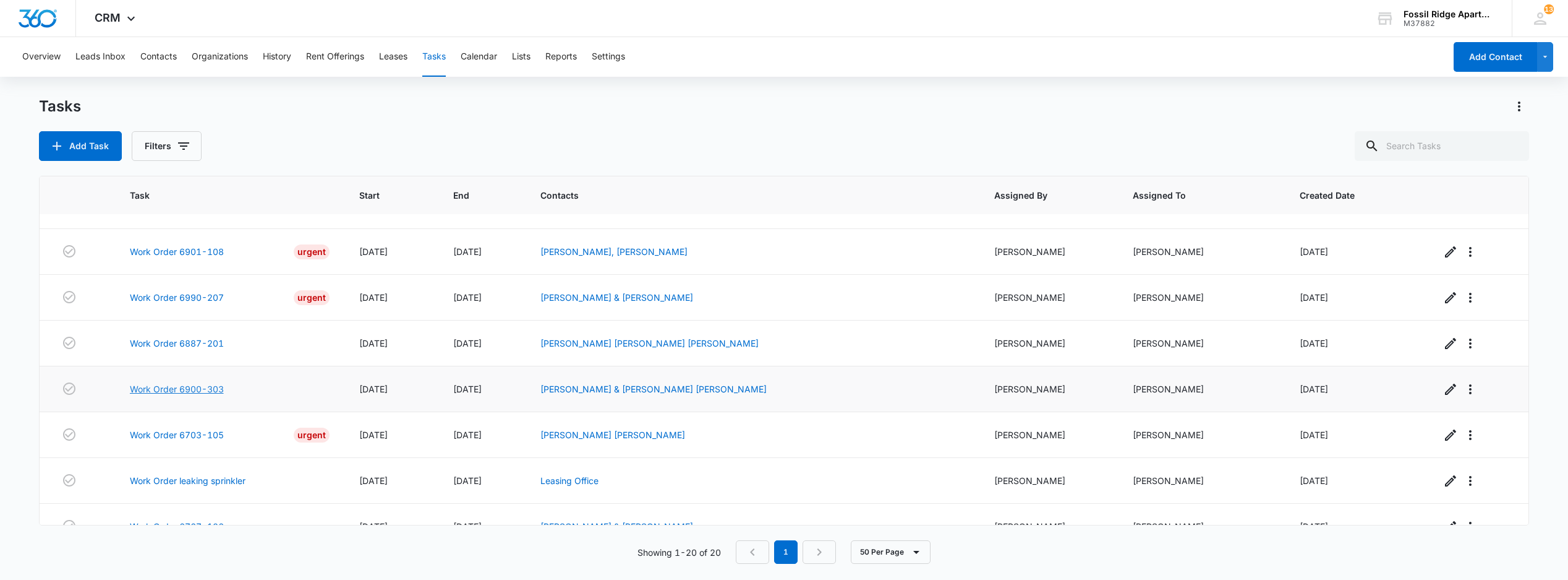
click at [208, 396] on link "Work Order 6900-303" at bounding box center [176, 389] width 94 height 13
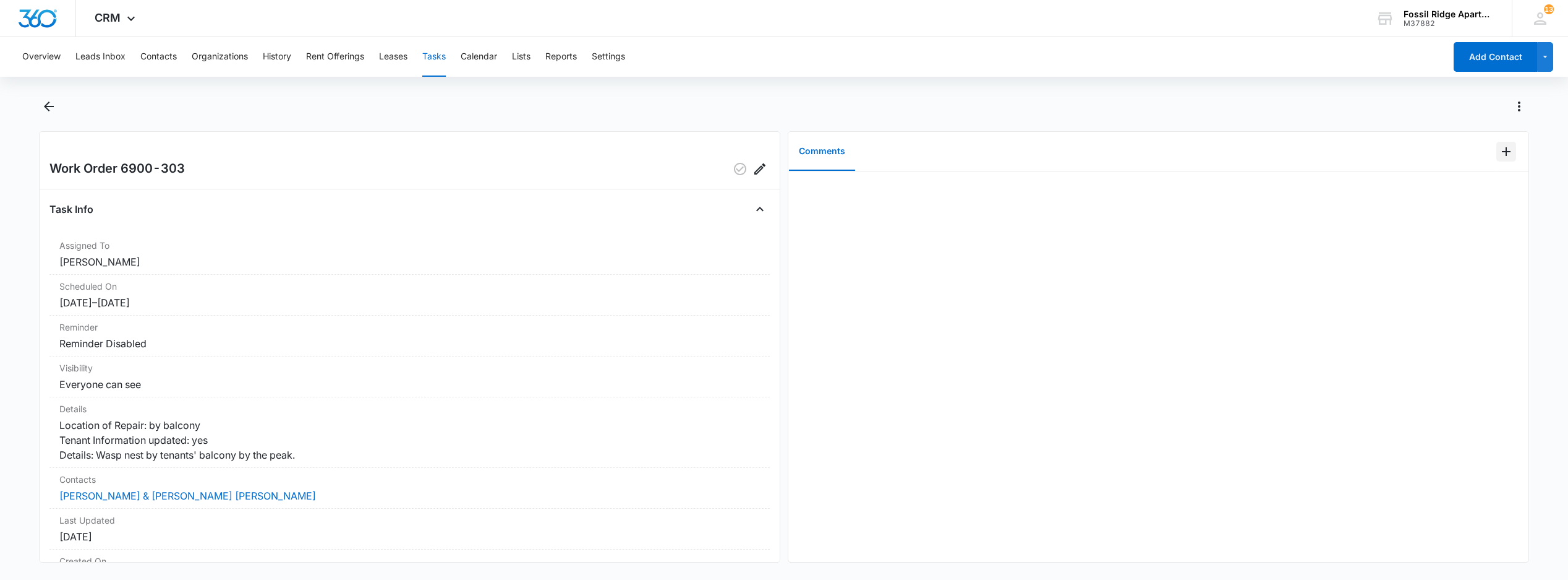
click at [1499, 157] on icon "Add Comment" at bounding box center [1506, 151] width 14 height 14
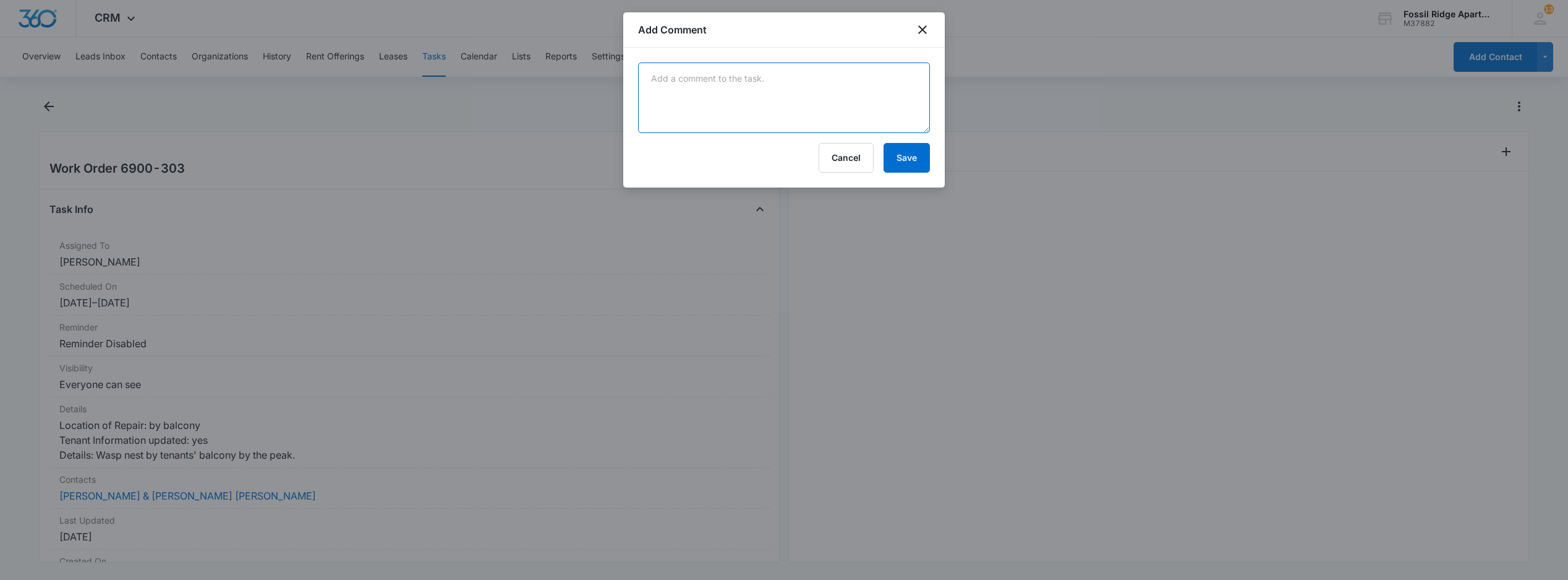
click at [685, 100] on textarea at bounding box center [784, 98] width 292 height 71
click at [712, 102] on textarea at bounding box center [784, 98] width 292 height 71
type textarea "will have old town take a look at"
click at [904, 149] on button "Save" at bounding box center [907, 157] width 47 height 30
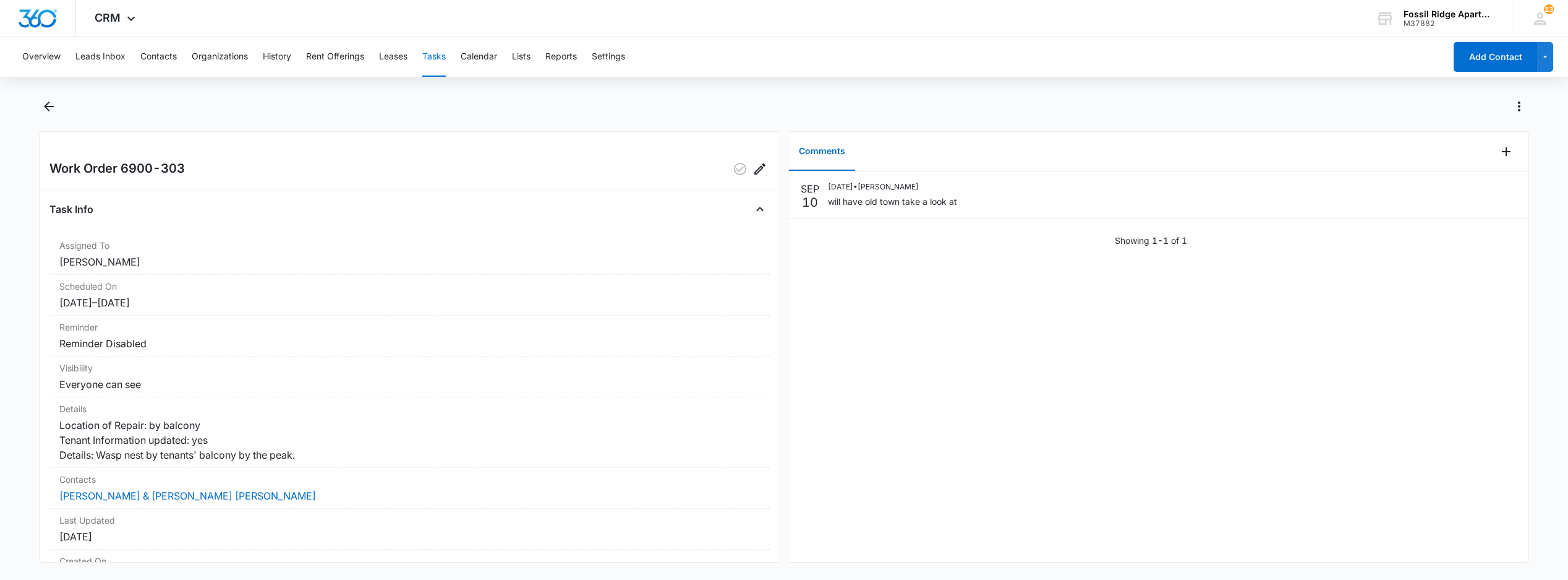
click at [438, 52] on button "Tasks" at bounding box center [434, 56] width 23 height 39
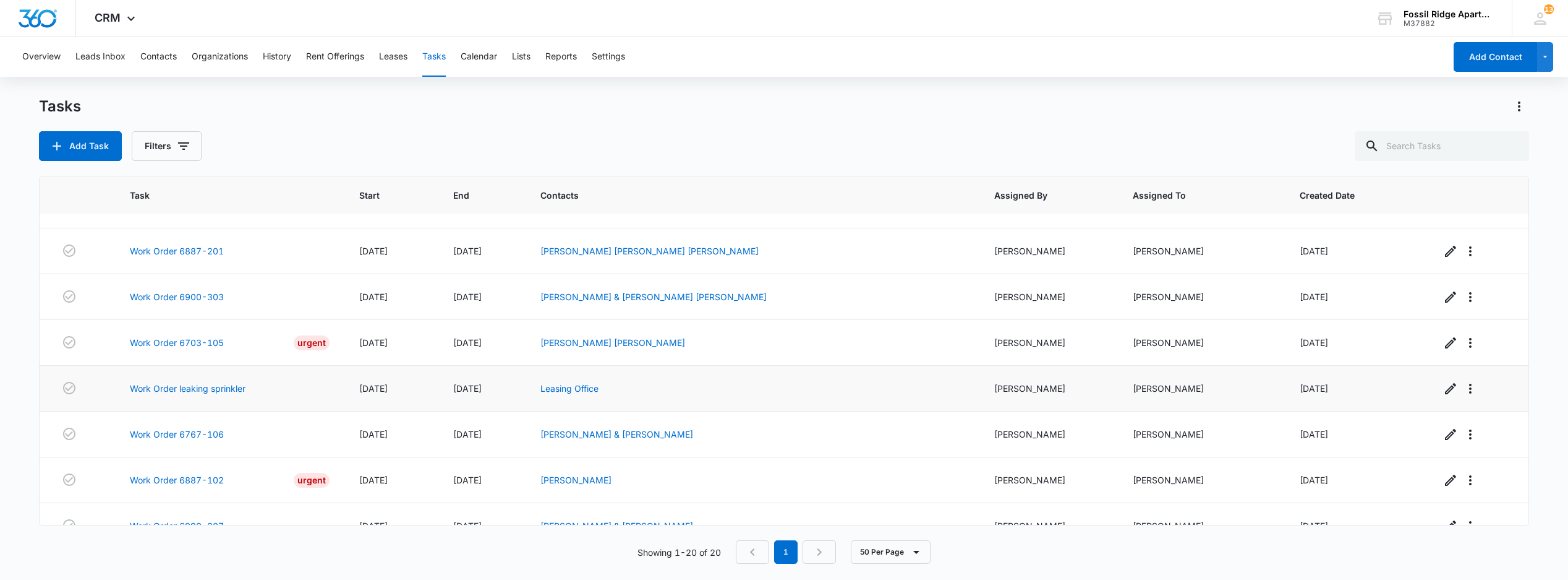
scroll to position [549, 0]
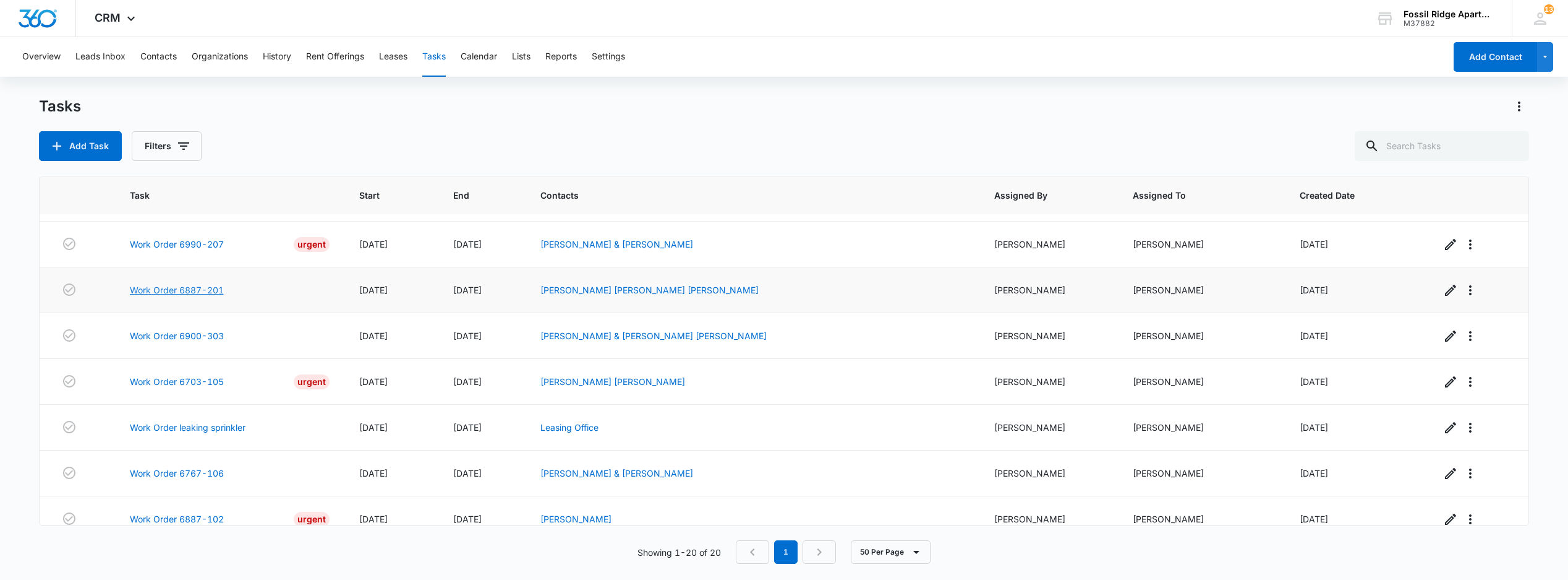
click at [209, 296] on link "Work Order 6887-201" at bounding box center [176, 290] width 94 height 13
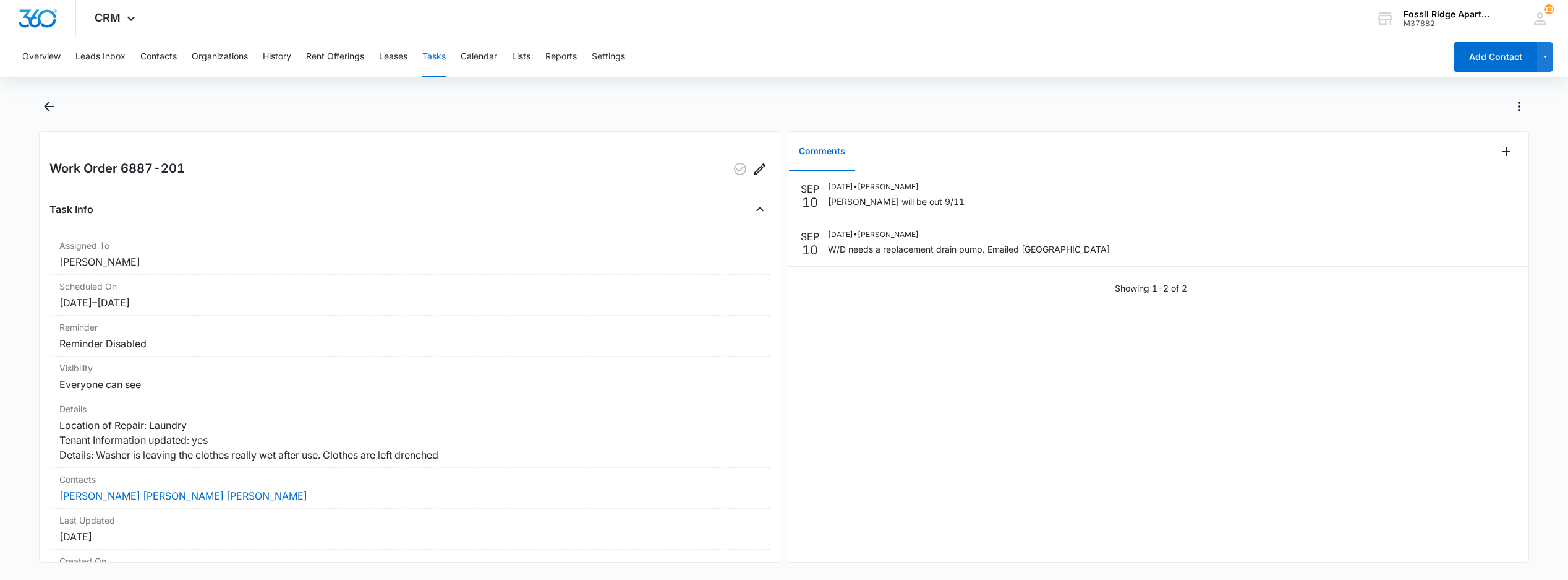
click at [435, 56] on button "Tasks" at bounding box center [434, 56] width 23 height 39
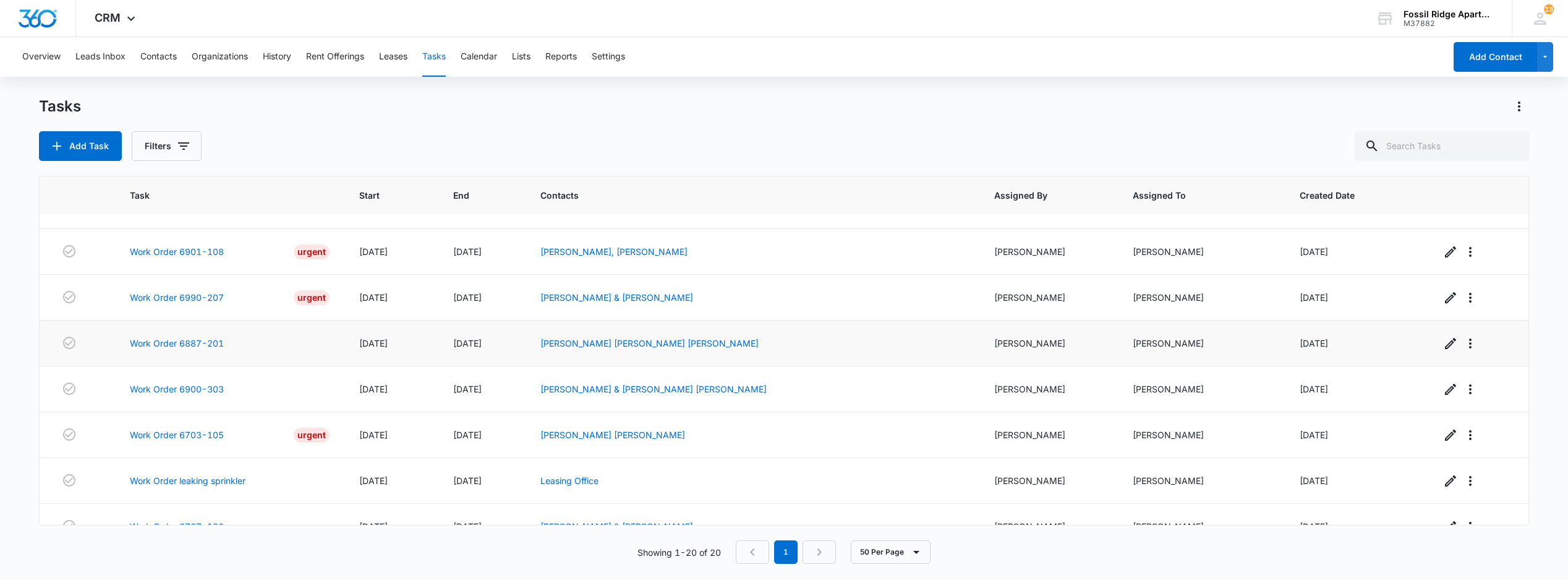
scroll to position [412, 0]
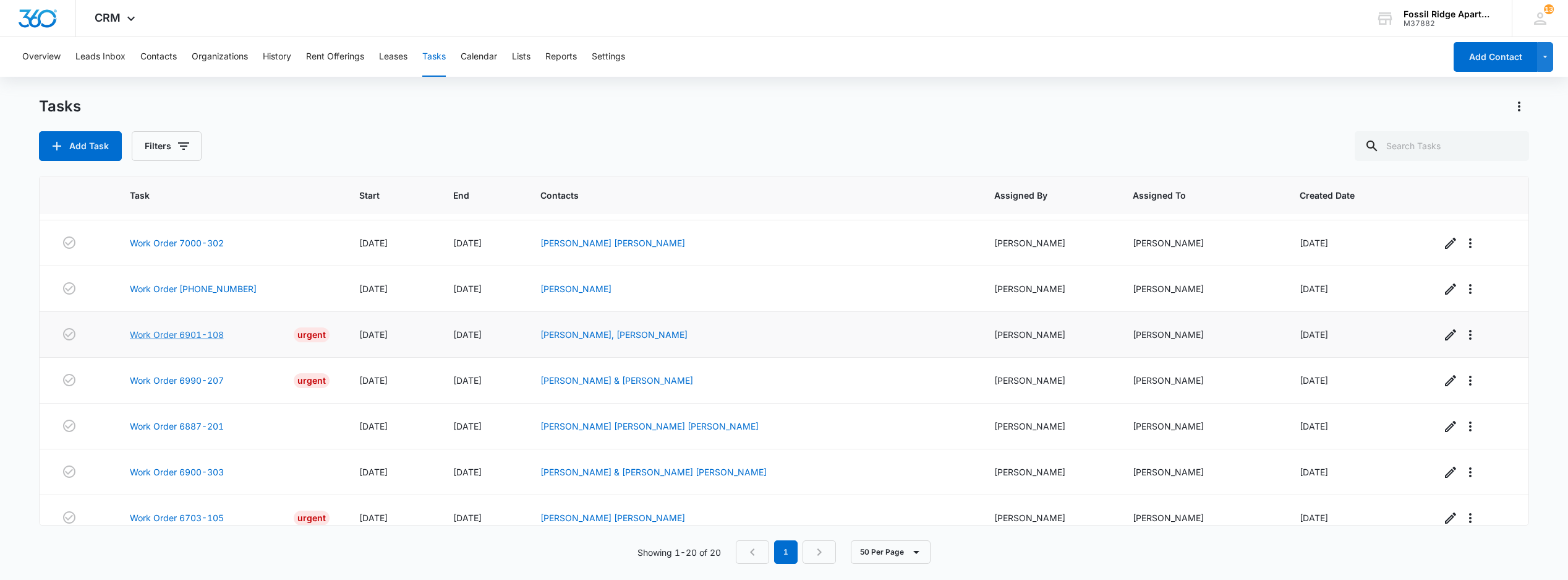
click at [179, 341] on link "Work Order 6901-108" at bounding box center [176, 334] width 94 height 13
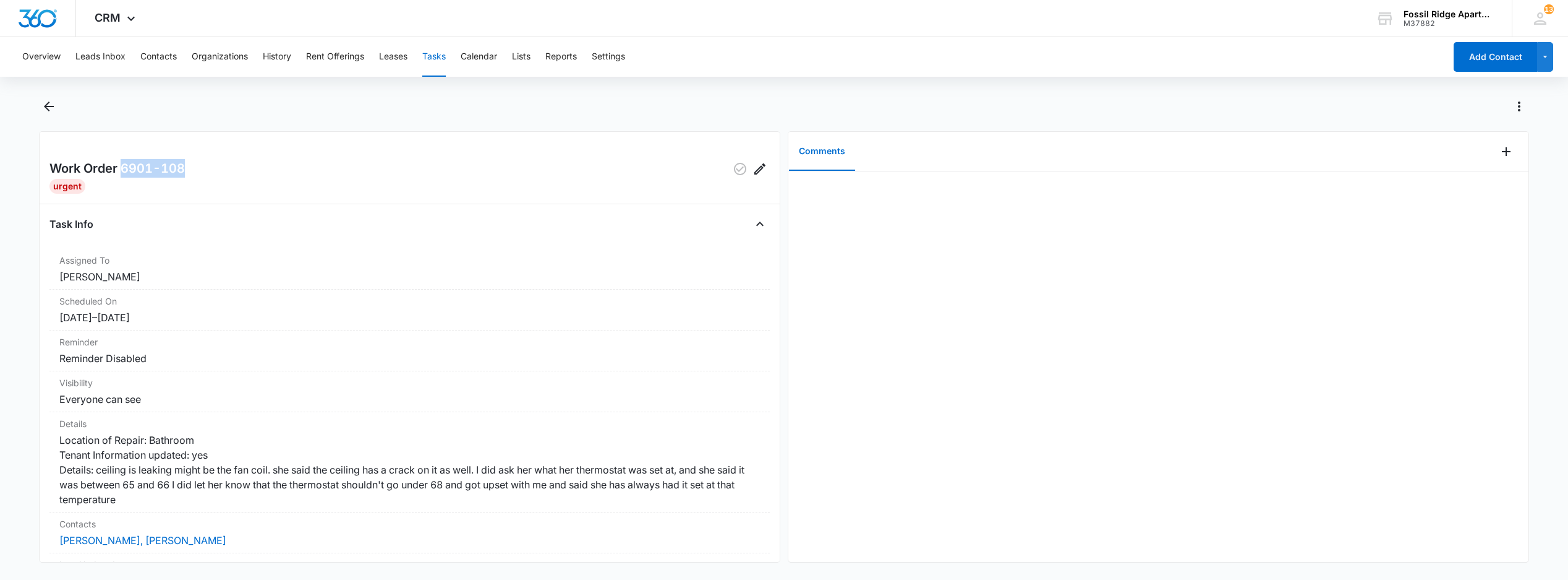
drag, startPoint x: 191, startPoint y: 164, endPoint x: 122, endPoint y: 164, distance: 69.0
click at [122, 164] on div "Work Order 6901-108" at bounding box center [409, 168] width 720 height 20
click at [439, 57] on button "Tasks" at bounding box center [434, 56] width 23 height 39
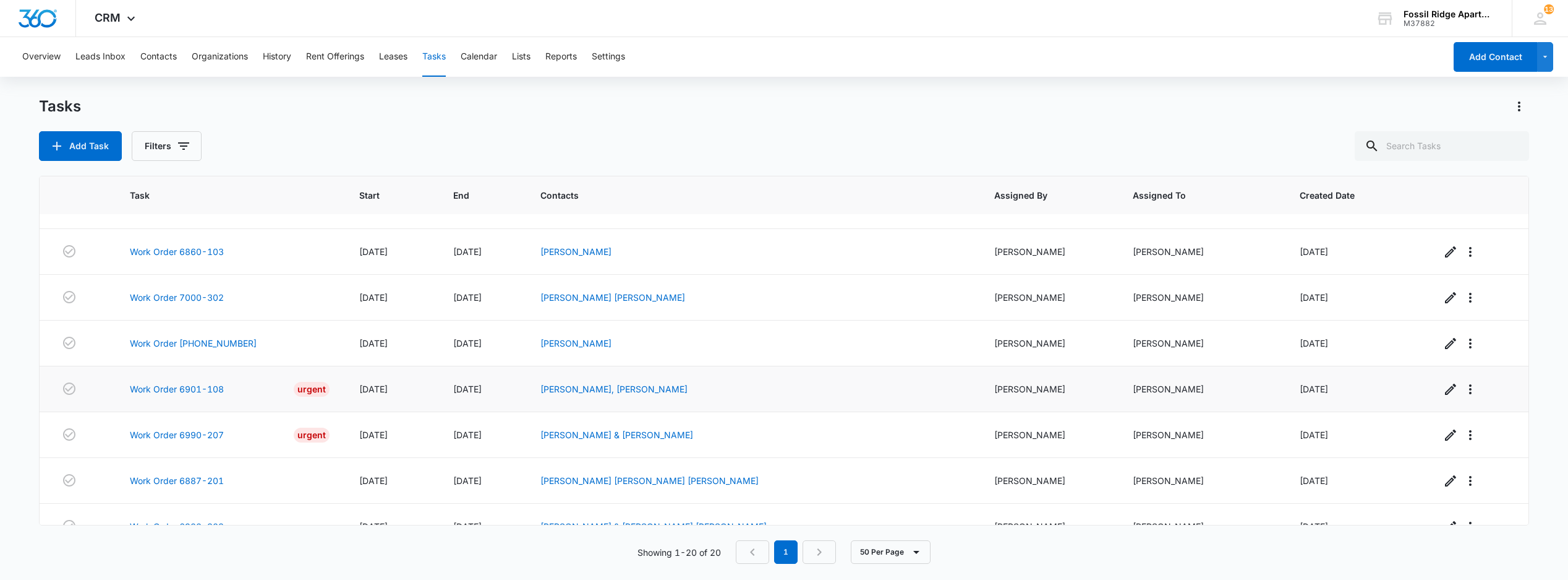
scroll to position [329, 0]
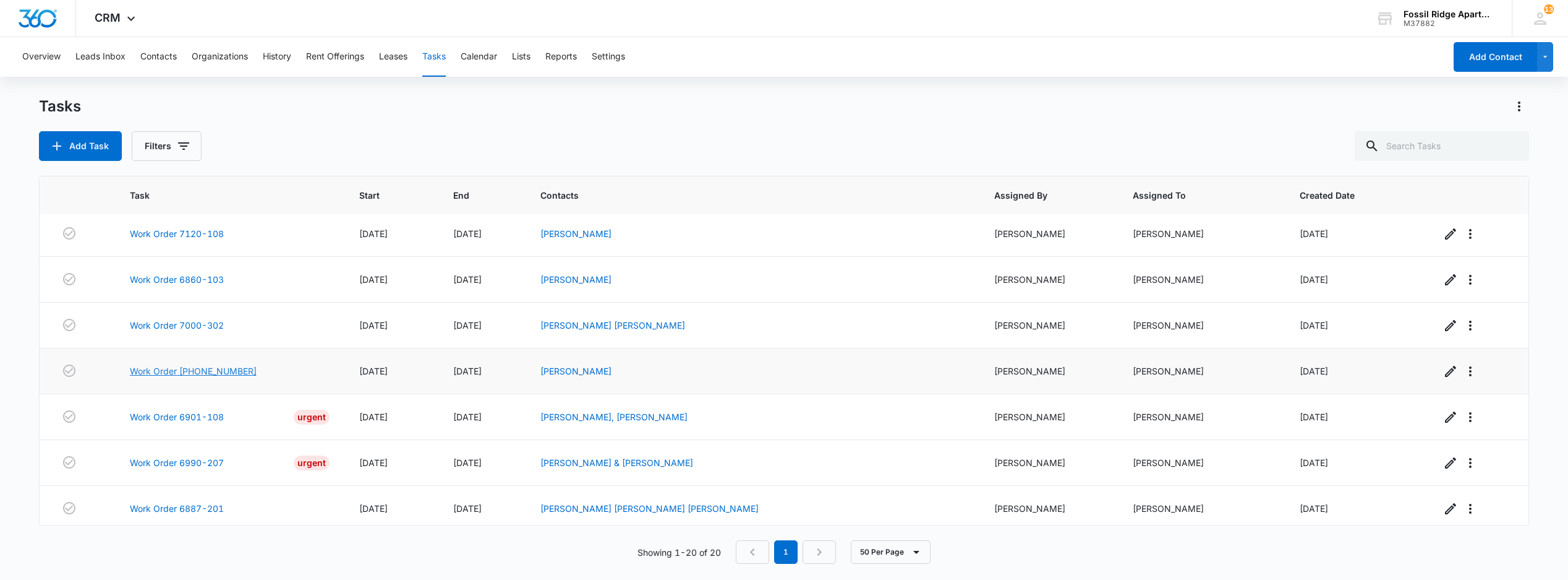
click at [215, 378] on link "Work Order [PHONE_NUMBER]" at bounding box center [192, 371] width 126 height 13
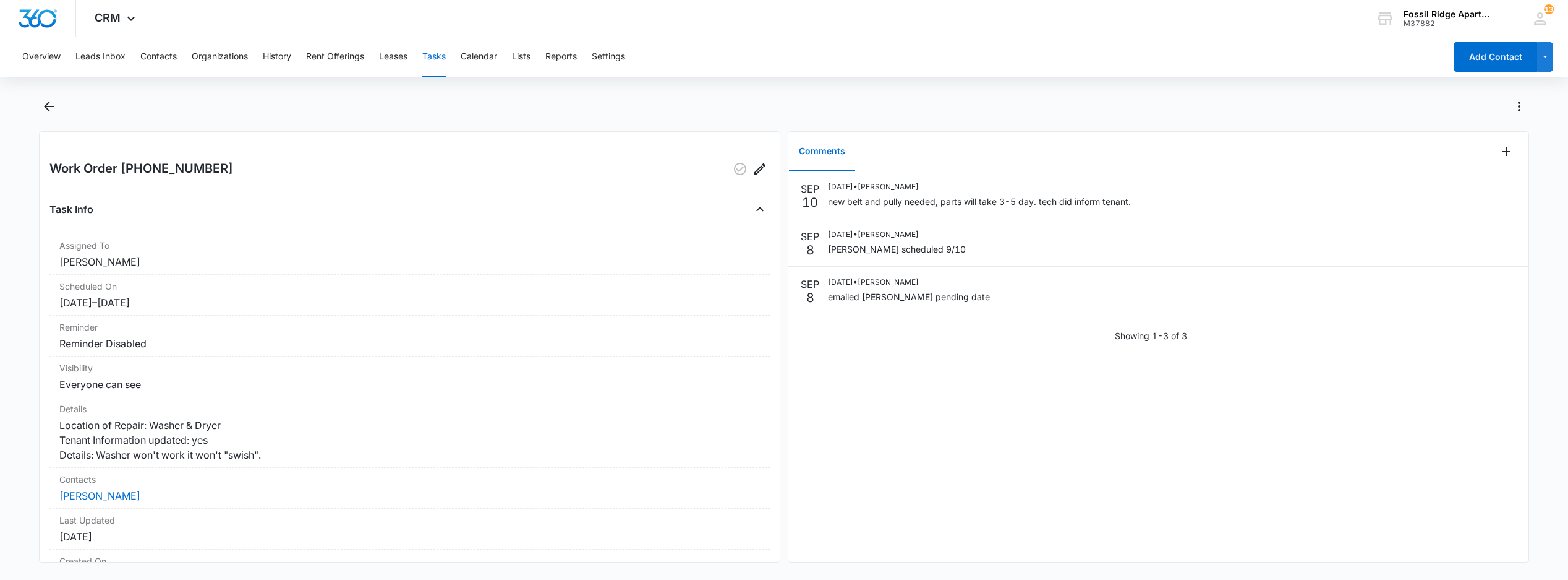
click at [436, 50] on button "Tasks" at bounding box center [434, 56] width 23 height 39
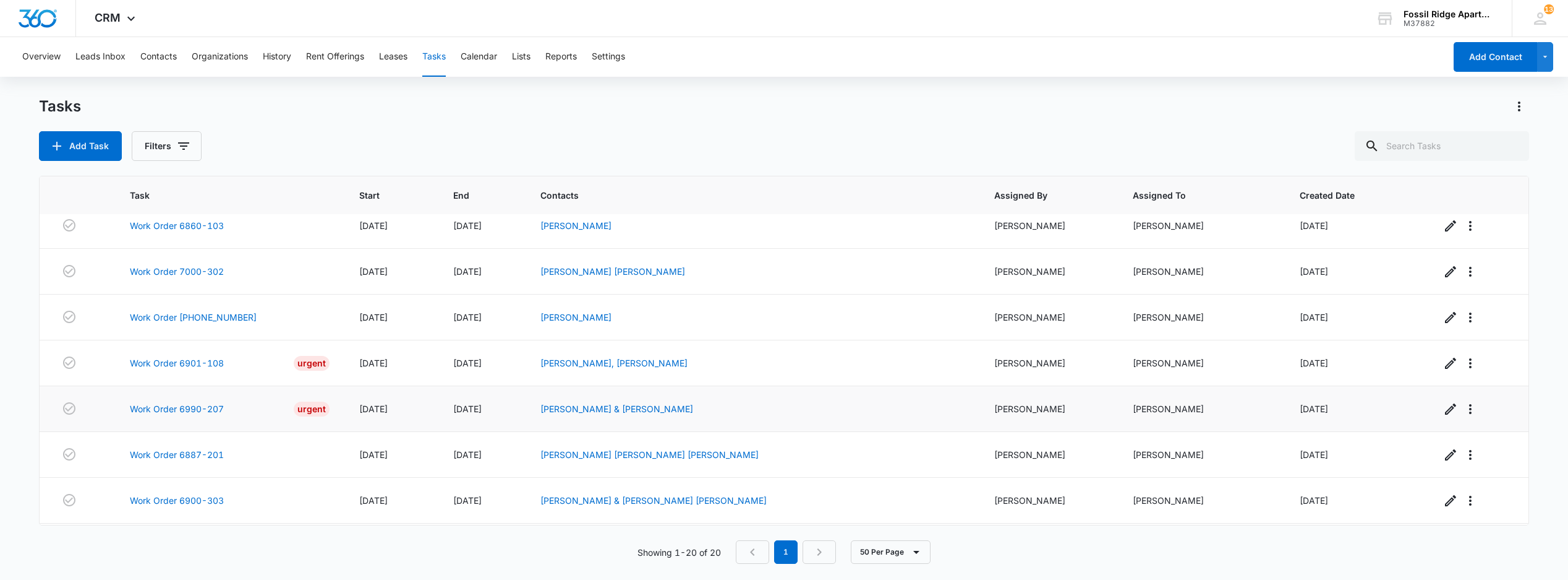
scroll to position [300, 0]
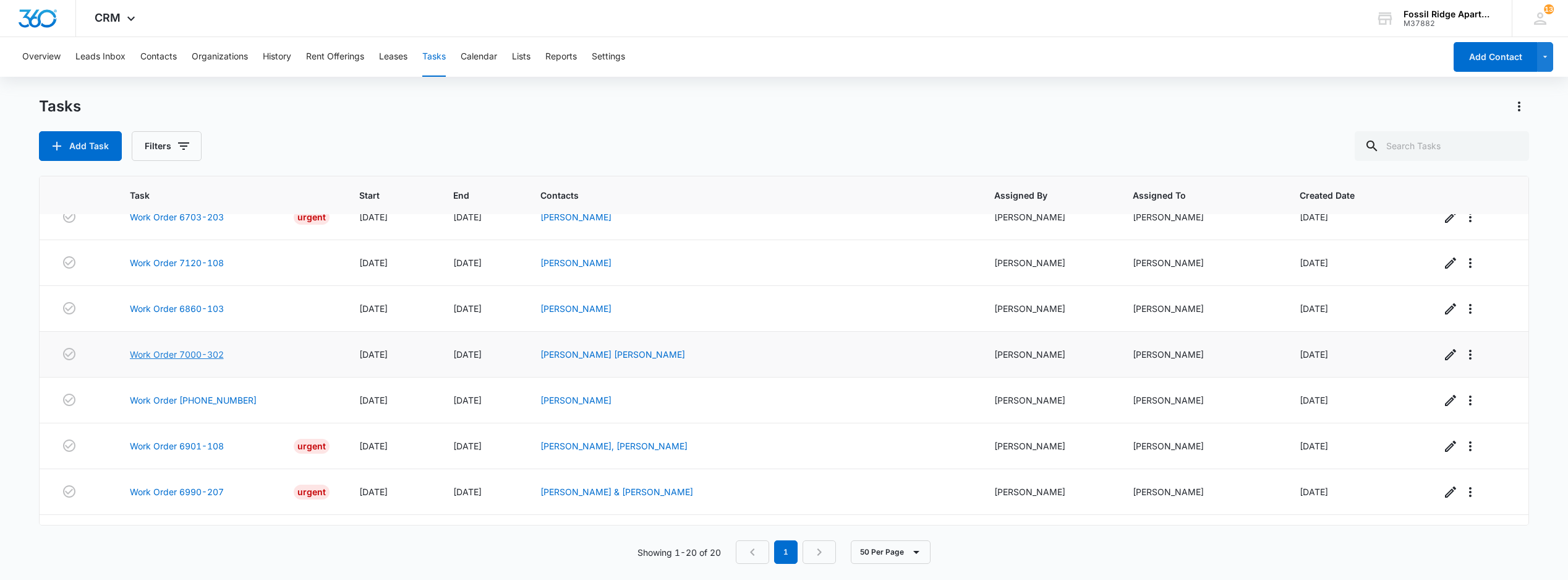
click at [177, 359] on link "Work Order 7000-302" at bounding box center [176, 354] width 94 height 13
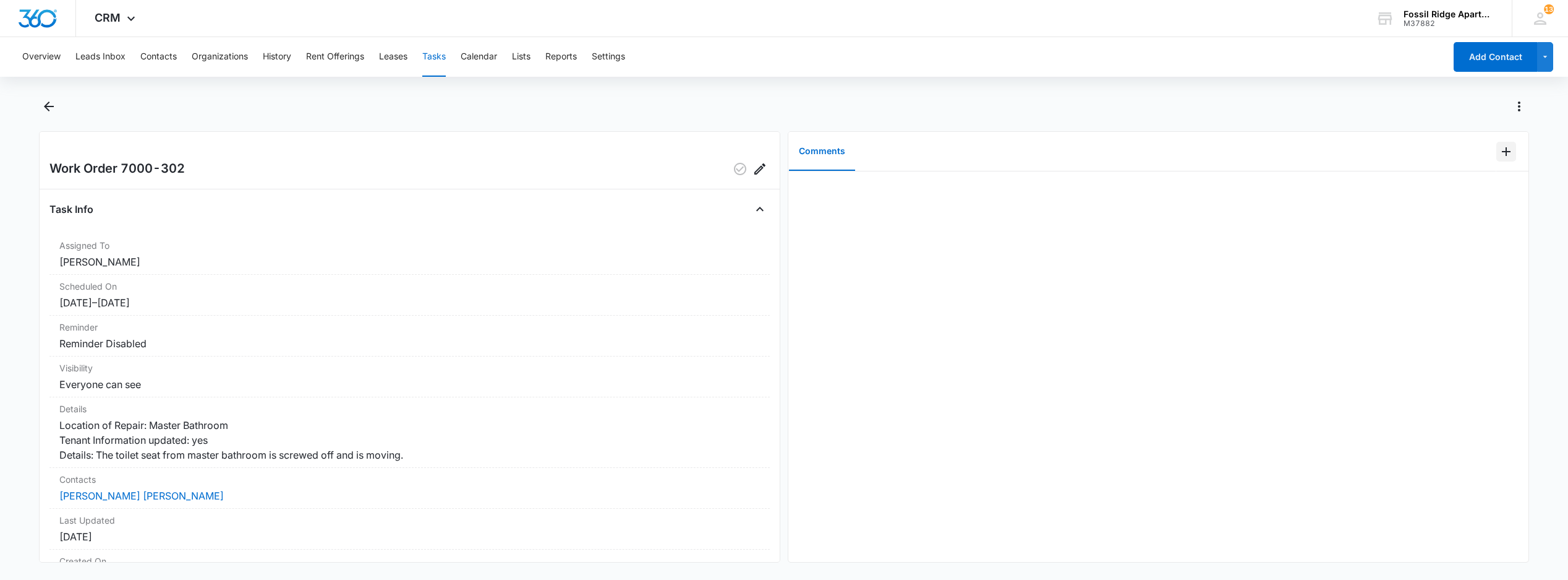
click at [1499, 156] on icon "Add Comment" at bounding box center [1506, 151] width 14 height 14
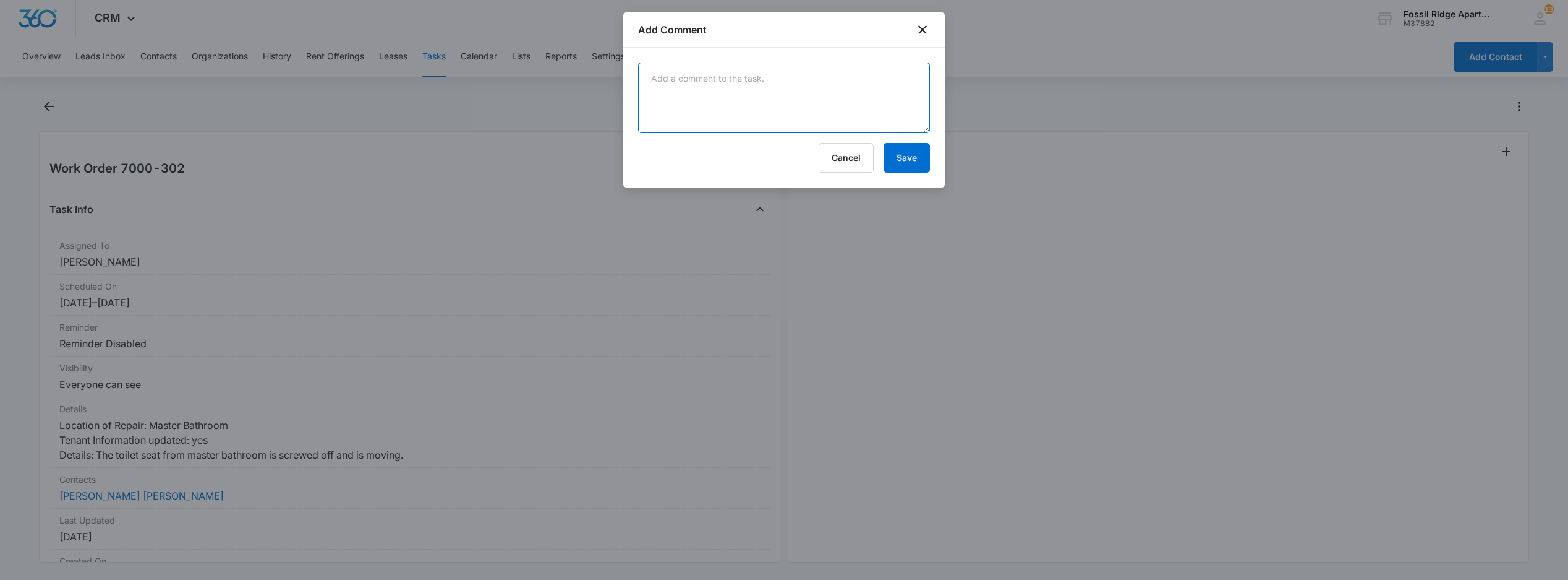
click at [710, 80] on textarea at bounding box center [784, 98] width 292 height 71
type textarea "replaced toilet seat"
click at [898, 149] on button "Save" at bounding box center [907, 157] width 47 height 30
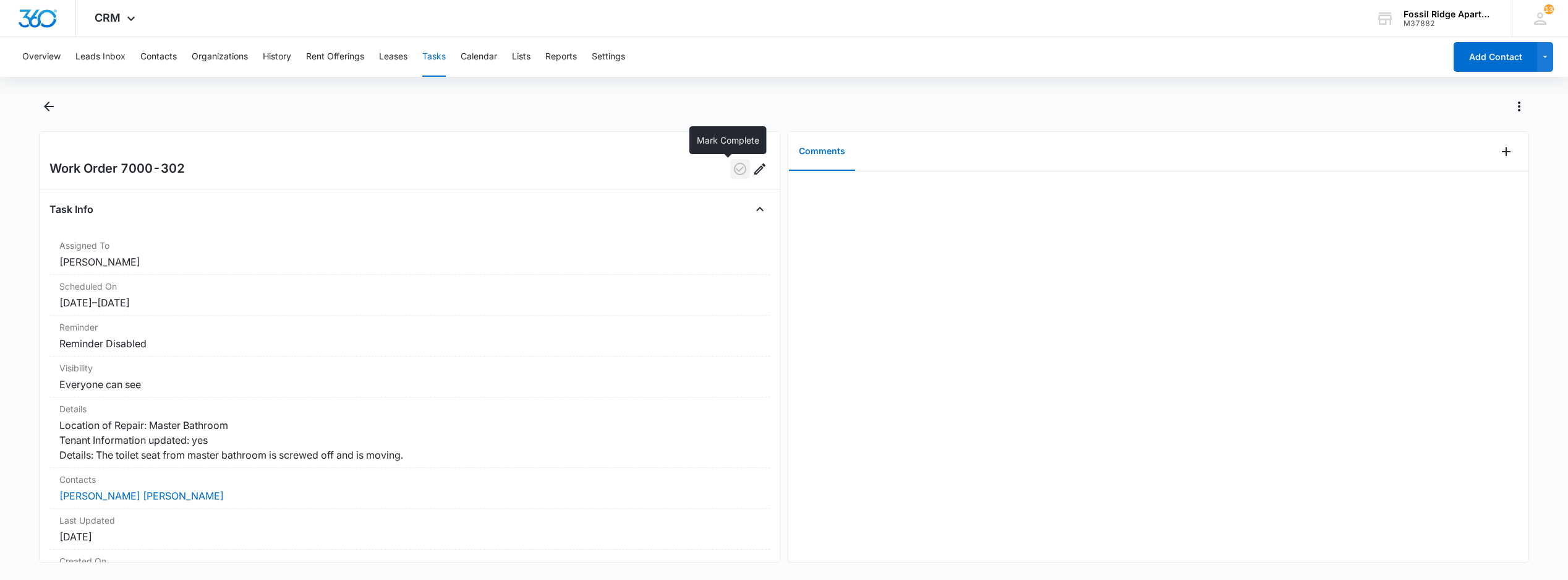
click at [734, 174] on icon "button" at bounding box center [740, 168] width 12 height 12
click at [442, 53] on button "Tasks" at bounding box center [434, 56] width 23 height 39
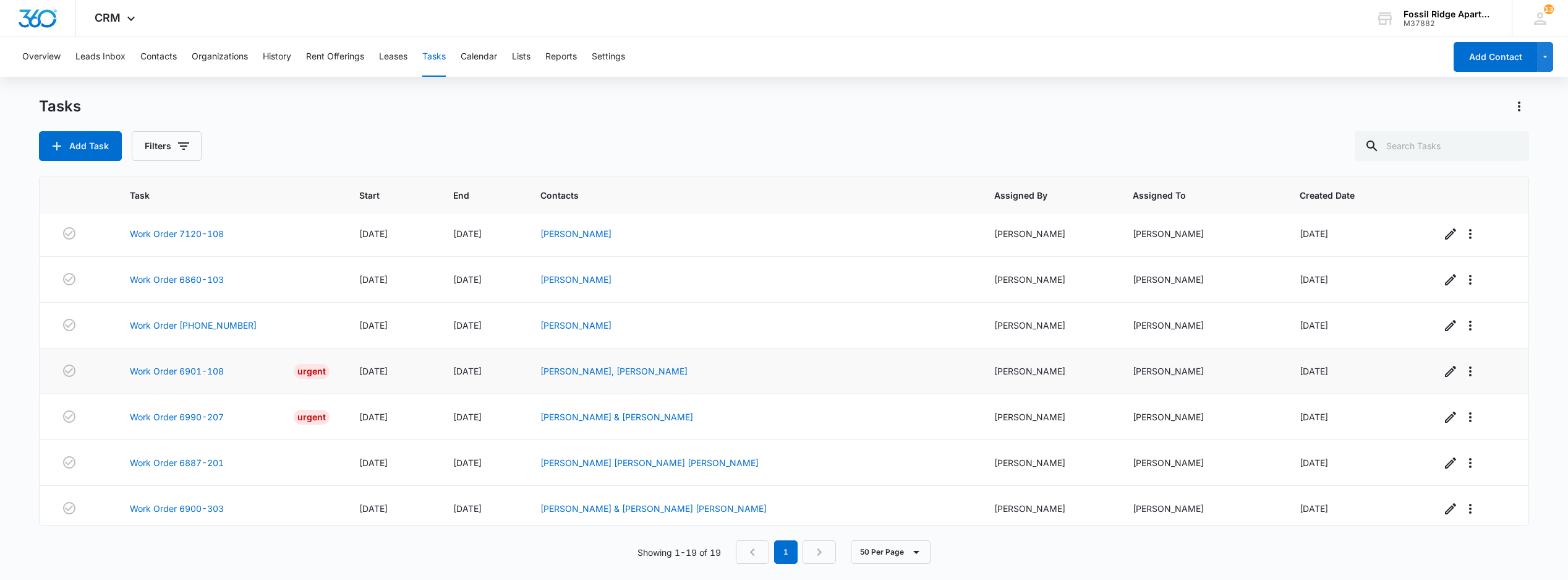
scroll to position [247, 0]
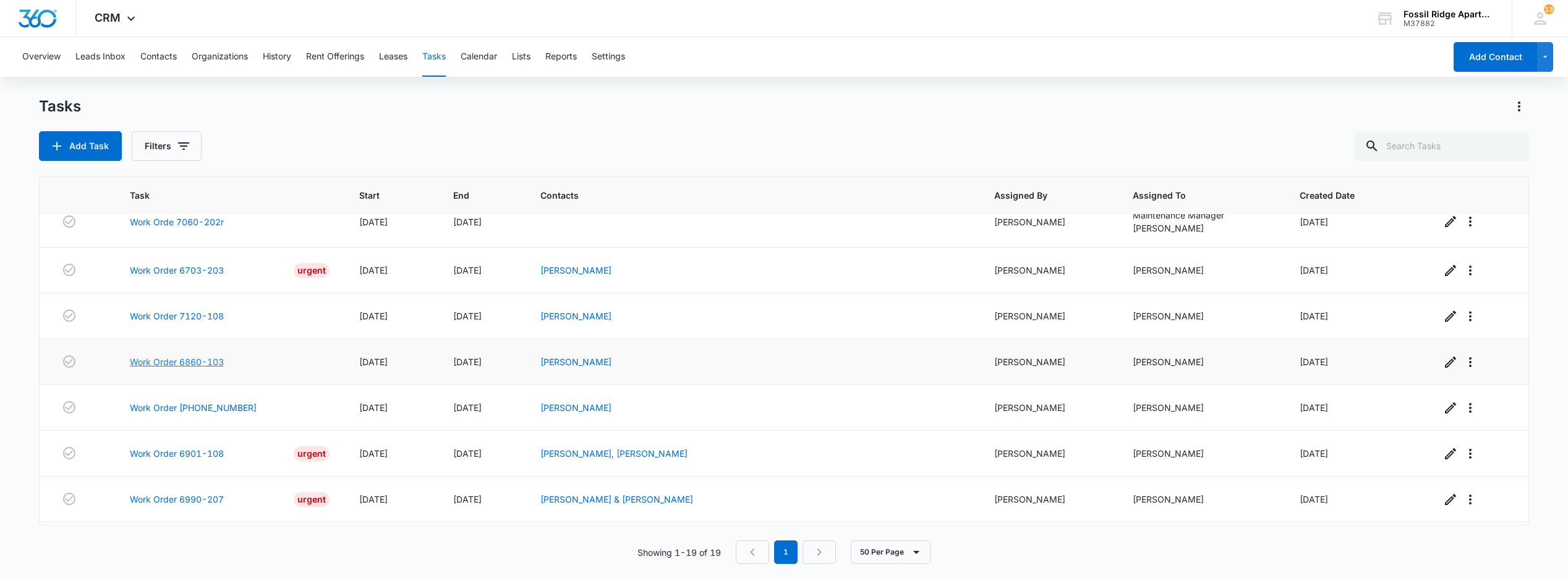
click at [185, 368] on link "Work Order 6860-103" at bounding box center [176, 362] width 94 height 13
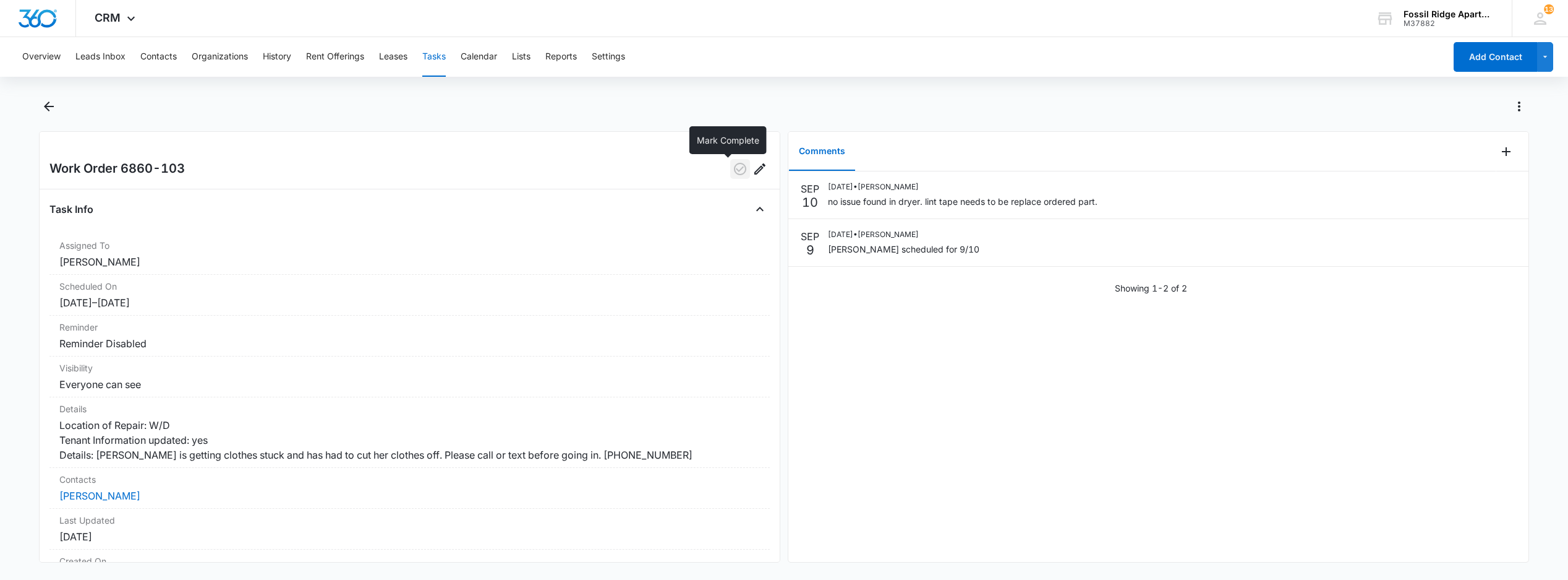
click at [732, 171] on icon "button" at bounding box center [740, 169] width 14 height 14
click at [440, 47] on button "Tasks" at bounding box center [434, 56] width 23 height 39
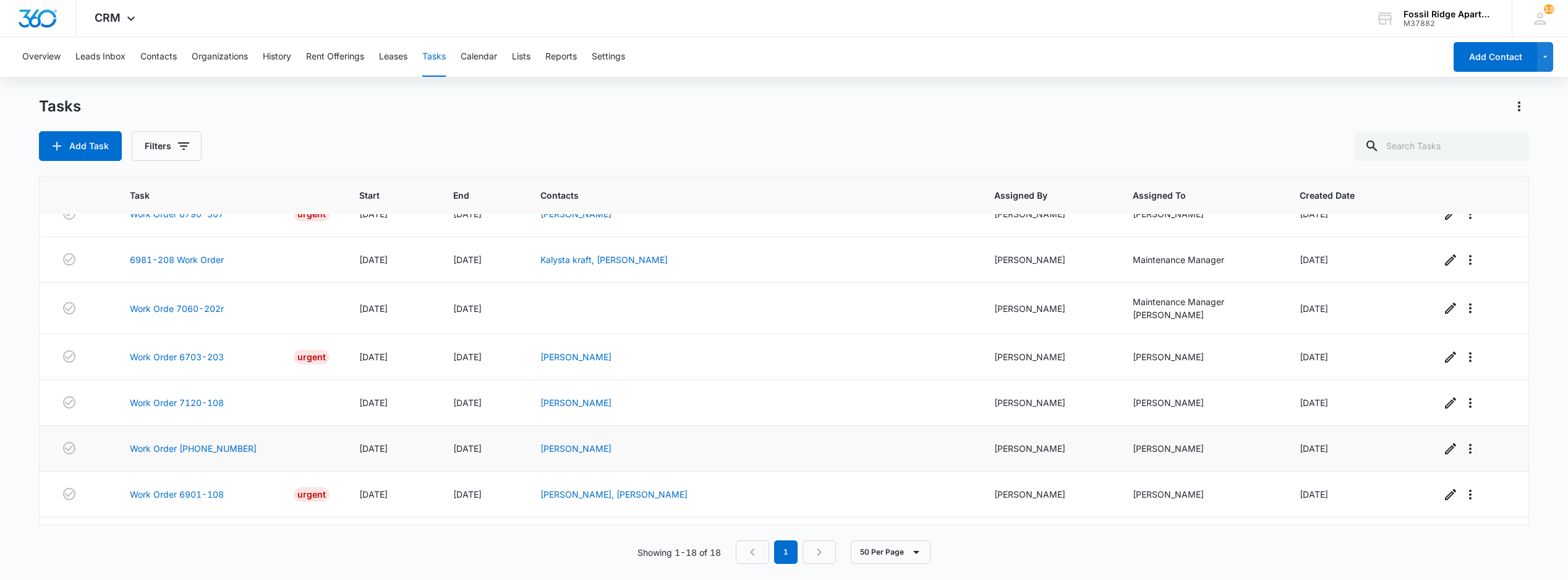
scroll to position [164, 0]
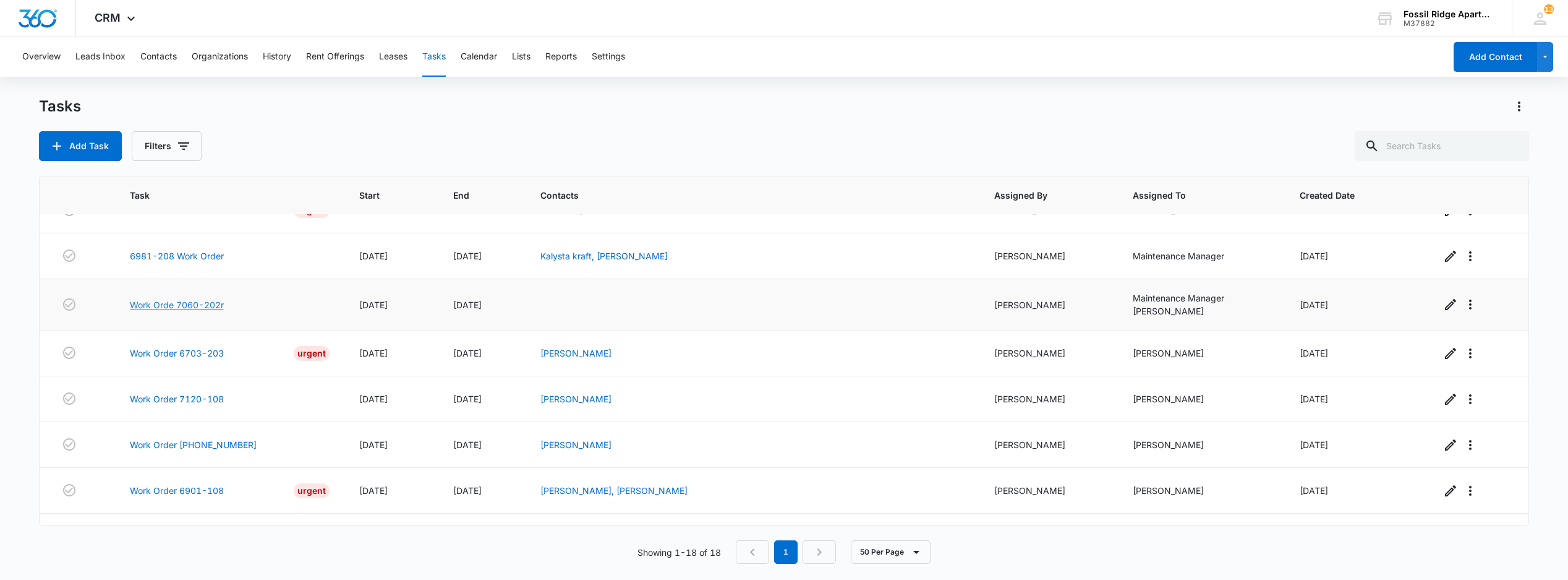
click at [166, 308] on link "Work Orde 7060-202r" at bounding box center [176, 304] width 94 height 13
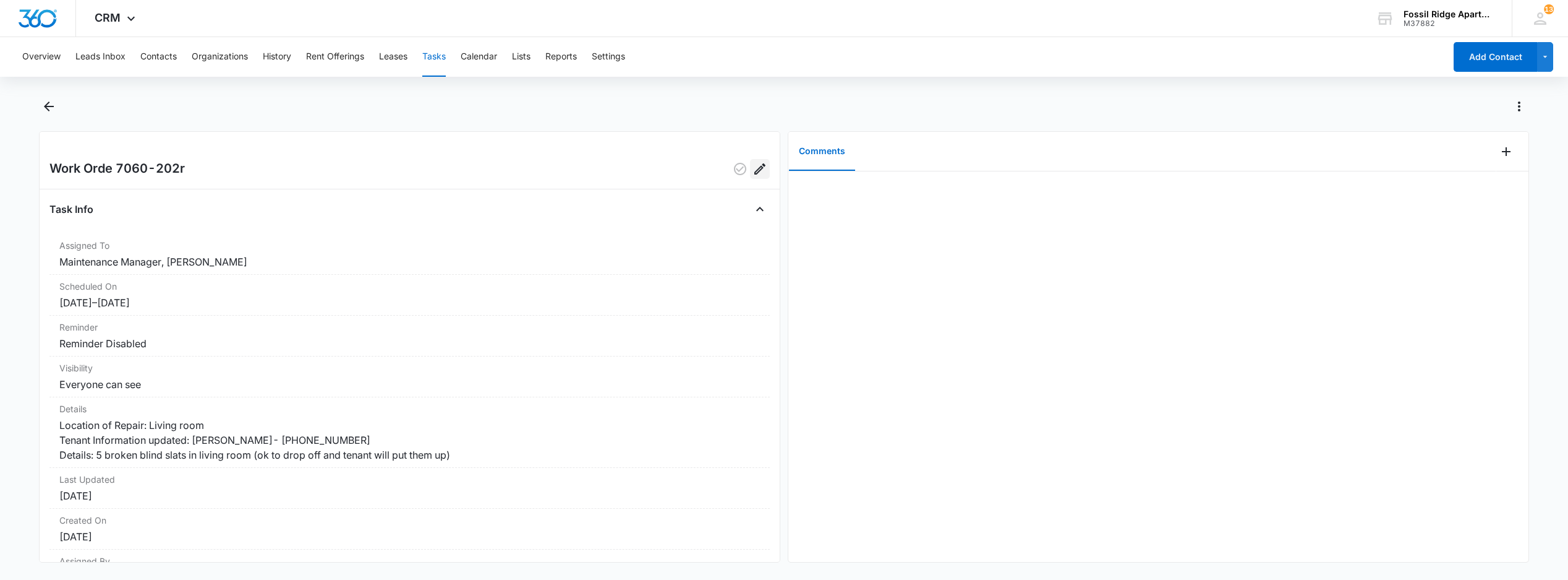
click at [754, 174] on icon "Edit" at bounding box center [760, 169] width 11 height 11
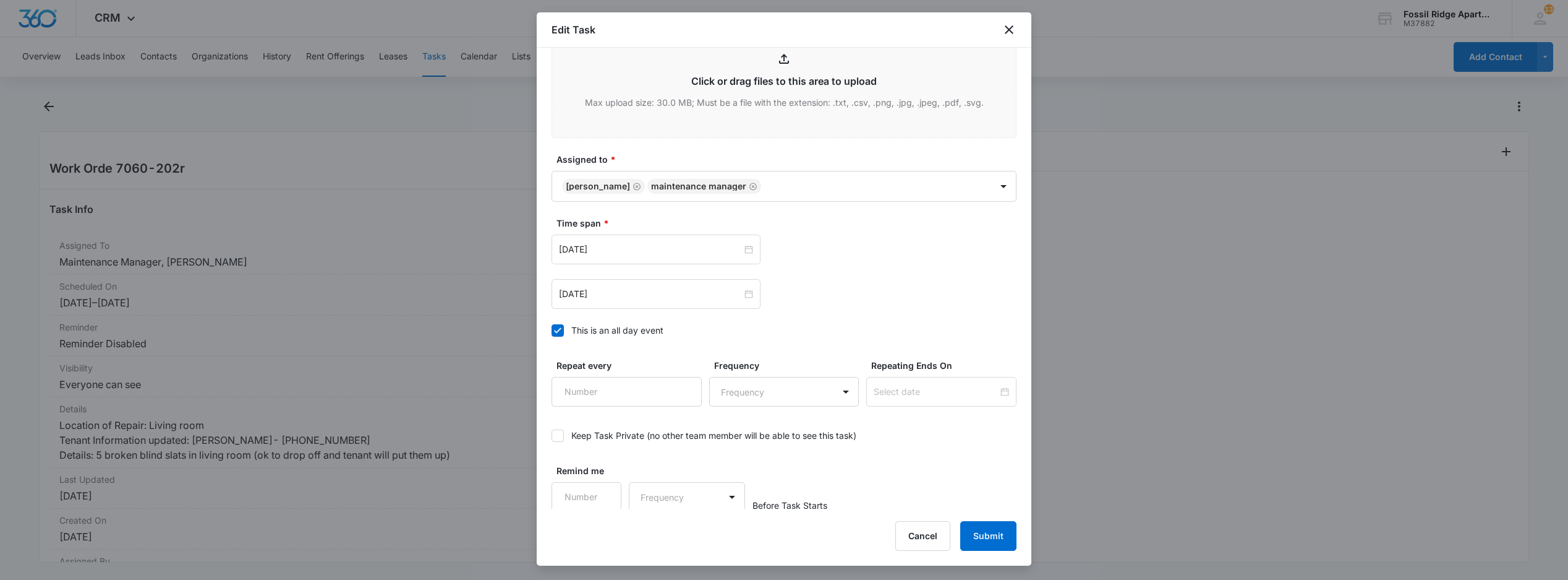
scroll to position [590, 0]
click at [1008, 23] on icon "close" at bounding box center [1009, 30] width 14 height 14
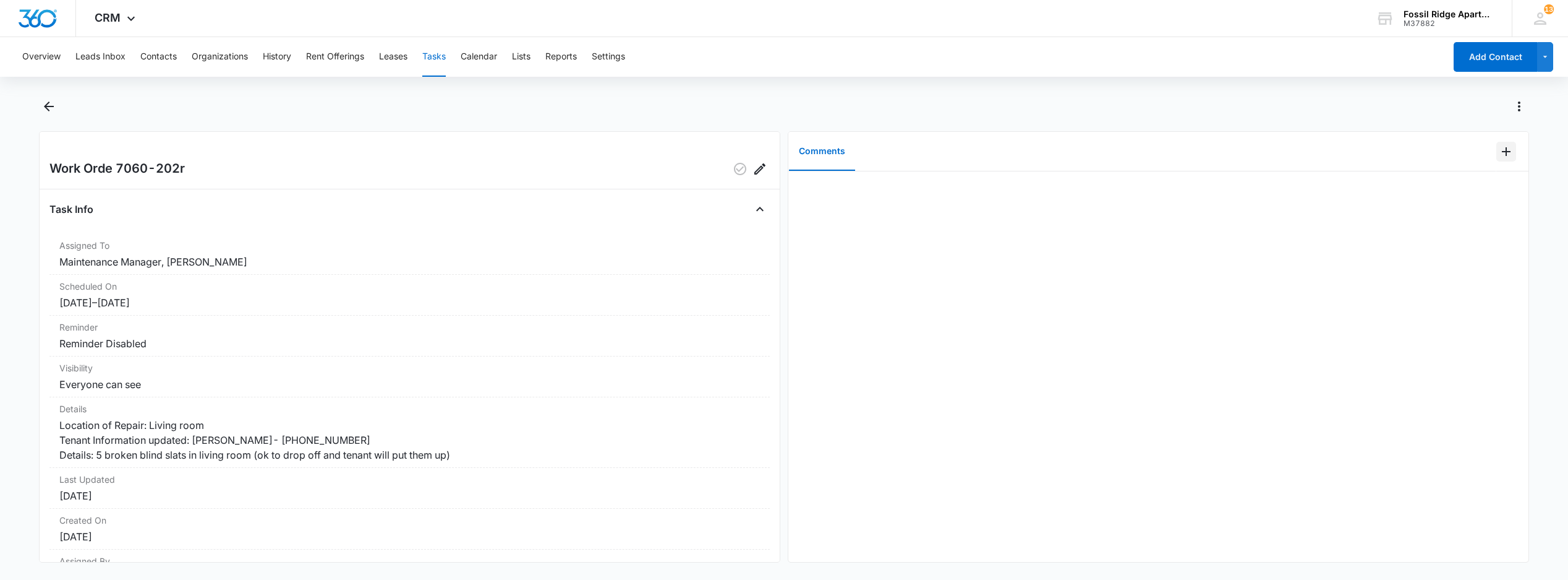
click at [1499, 147] on icon "Add Comment" at bounding box center [1506, 151] width 14 height 14
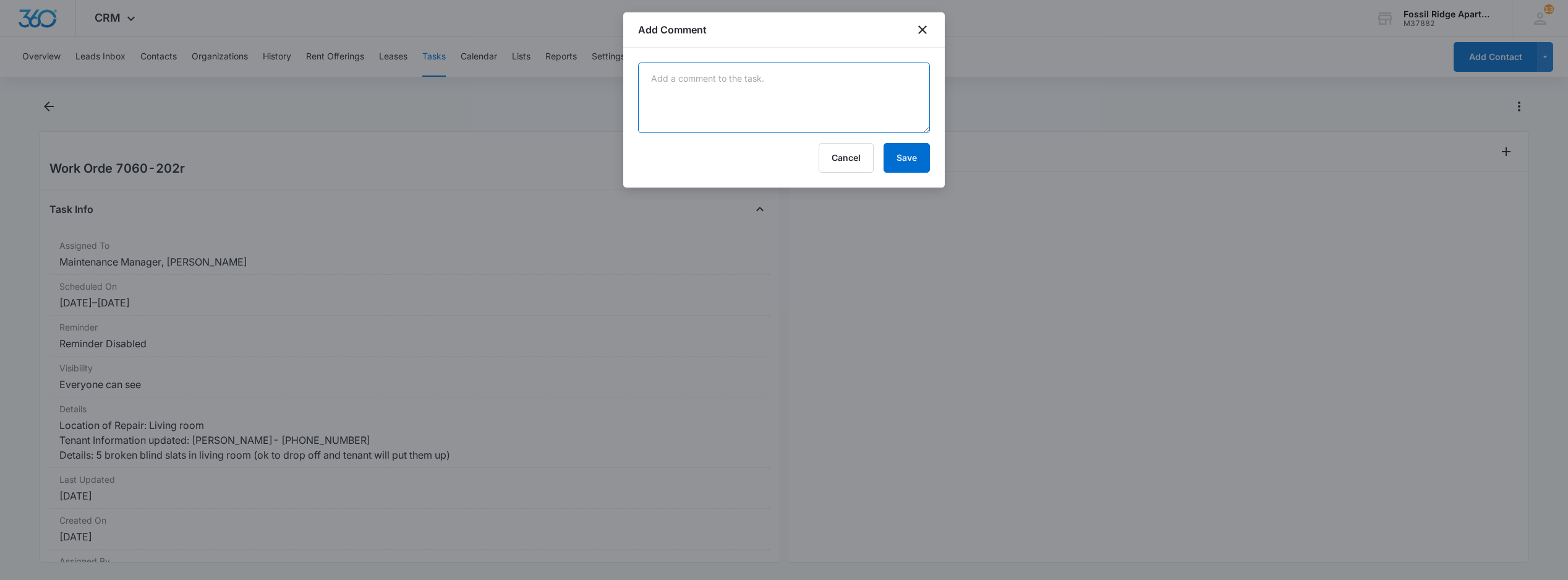
click at [800, 113] on textarea at bounding box center [784, 98] width 292 height 71
type textarea "video was sent of leak"
click at [896, 147] on button "Save" at bounding box center [907, 157] width 47 height 30
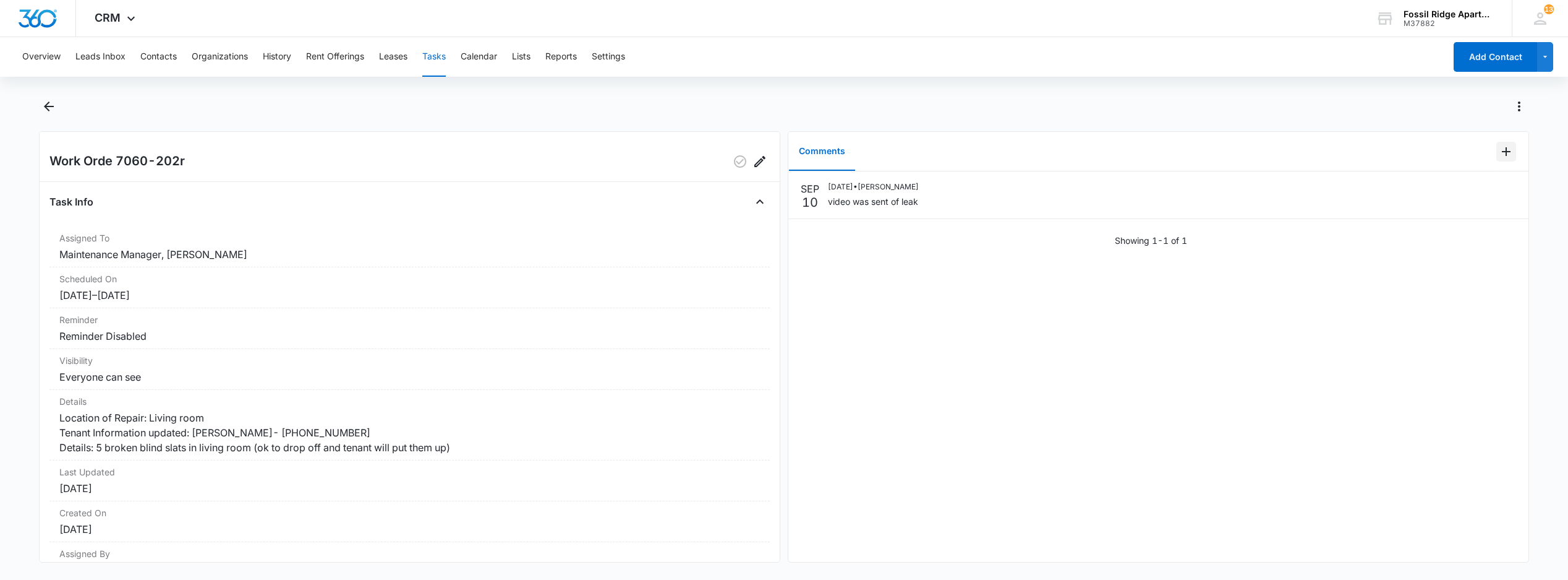
scroll to position [0, 0]
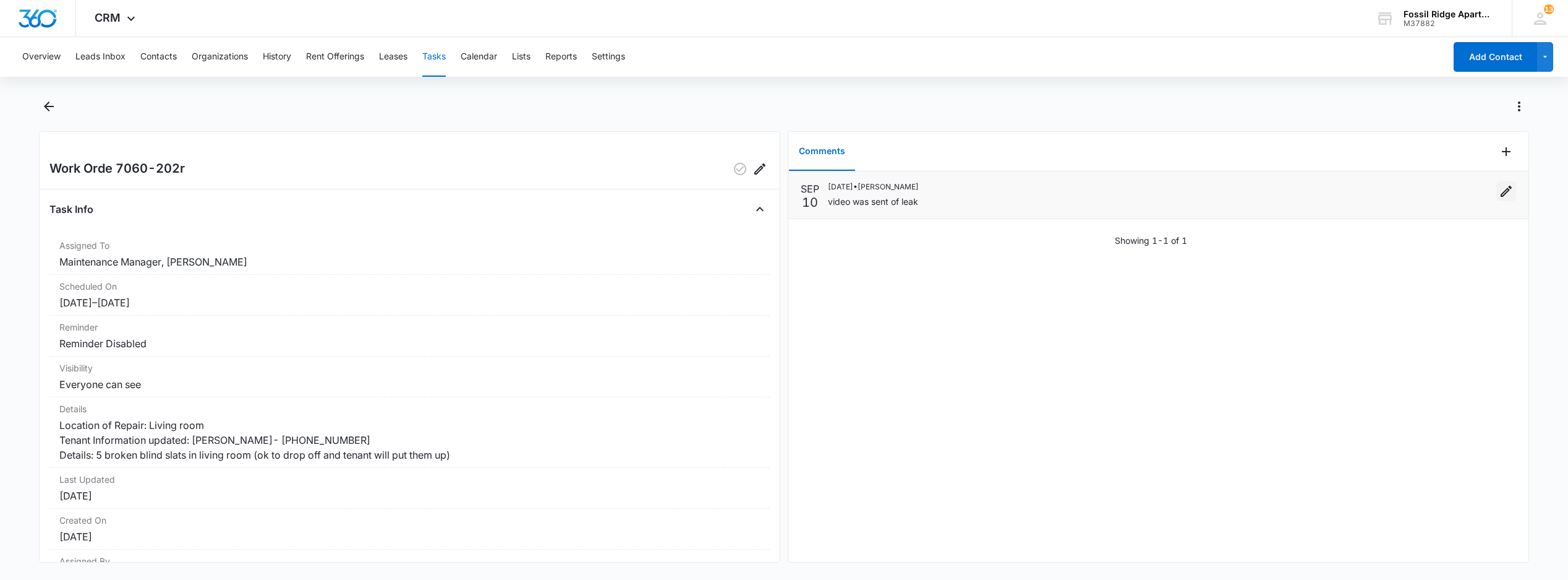
click at [1501, 193] on icon "Edit" at bounding box center [1507, 191] width 11 height 11
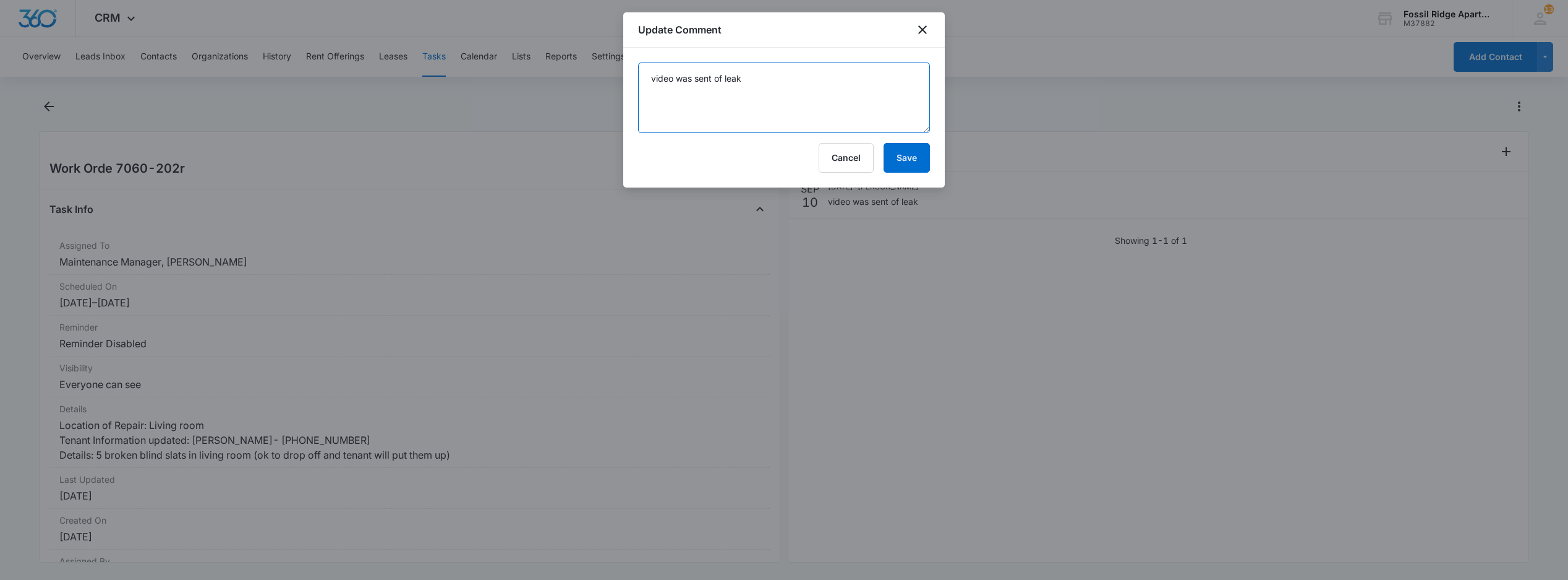
drag, startPoint x: 778, startPoint y: 97, endPoint x: 476, endPoint y: 113, distance: 302.4
click at [503, 115] on body "CRM Apps Reputation Websites Forms CRM Email Social POS Content Ads Intelligenc…" at bounding box center [784, 290] width 1568 height 580
drag, startPoint x: 844, startPoint y: 143, endPoint x: 823, endPoint y: 139, distance: 21.4
click at [844, 144] on button "Cancel" at bounding box center [846, 157] width 55 height 30
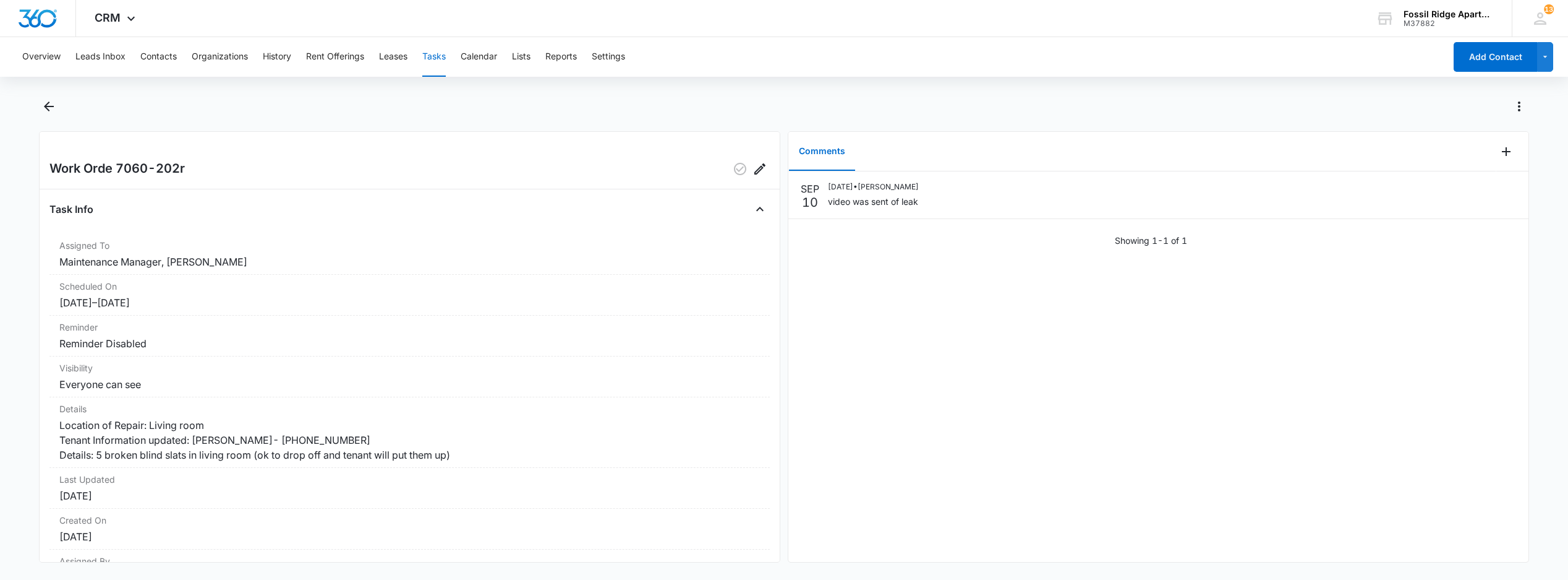
click at [446, 55] on button "Tasks" at bounding box center [434, 56] width 23 height 39
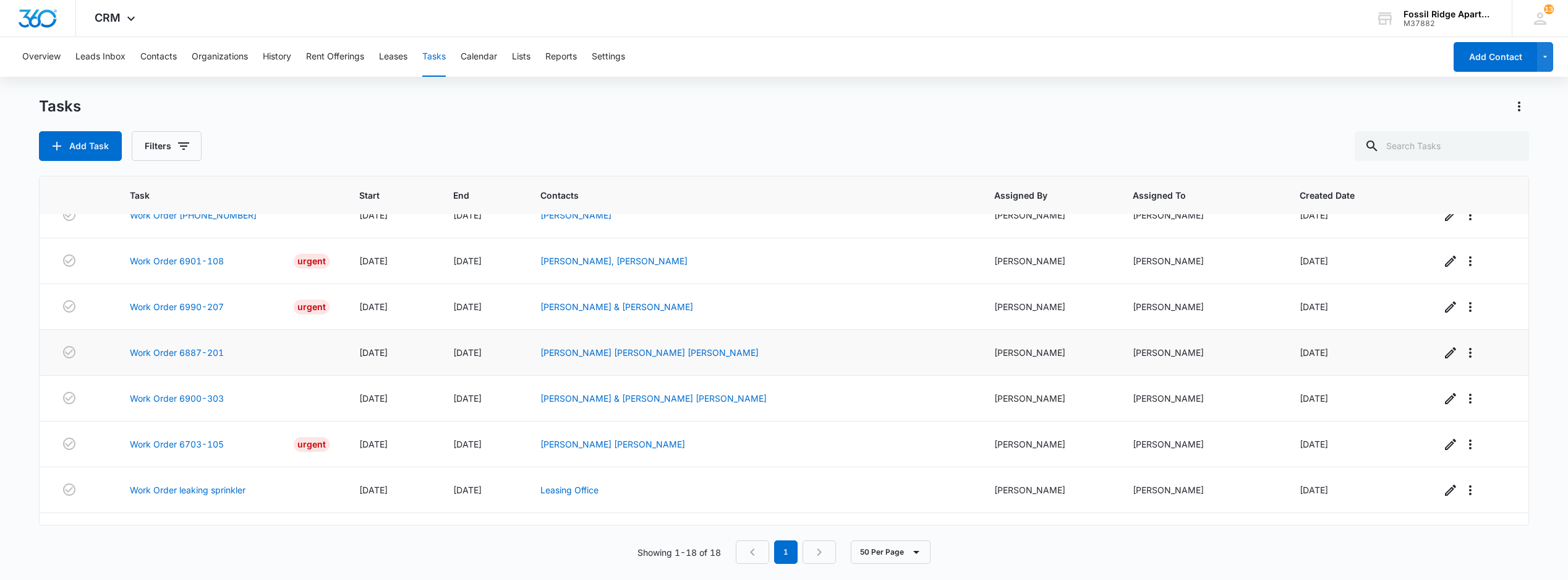
scroll to position [495, 0]
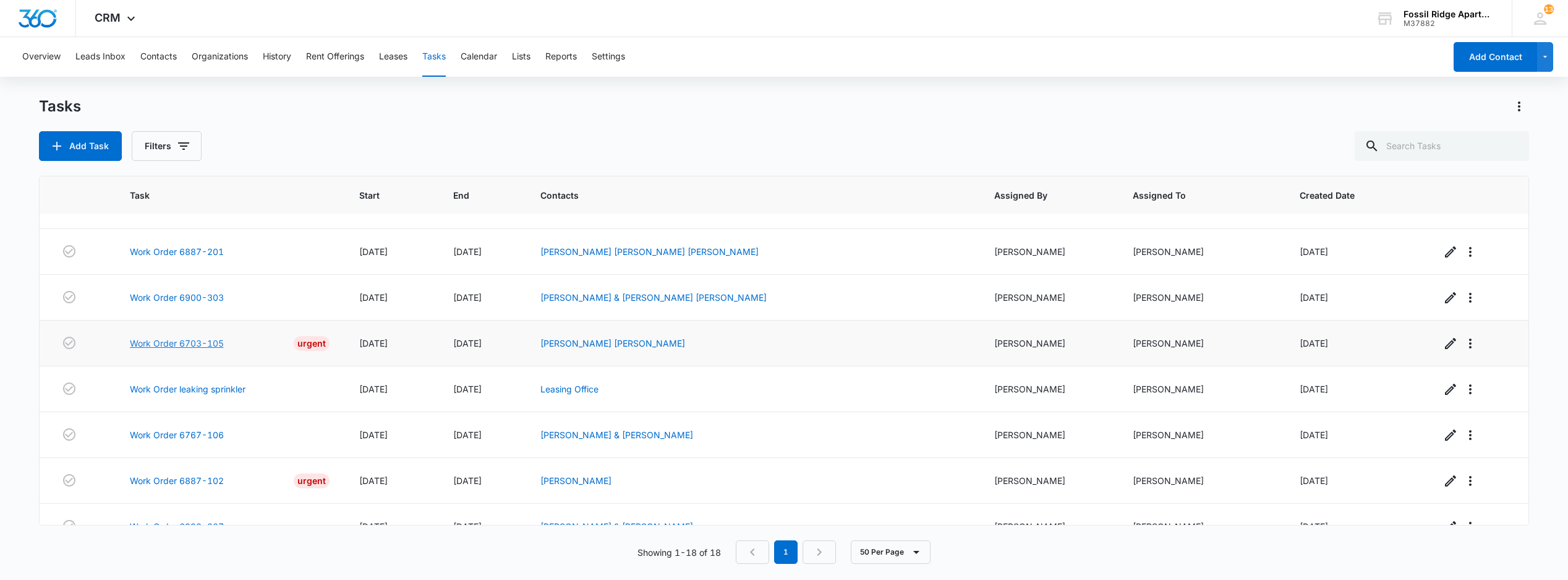
click at [198, 350] on link "Work Order 6703-105" at bounding box center [176, 343] width 94 height 13
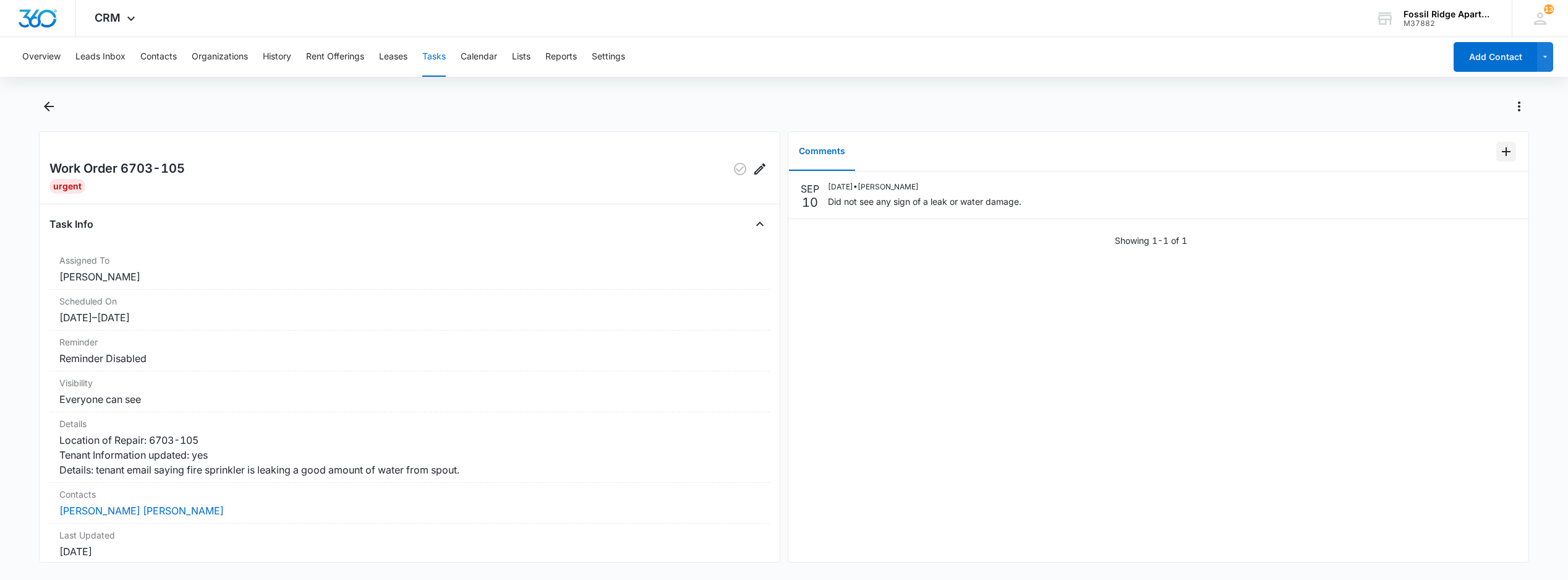
click at [1499, 156] on icon "Add Comment" at bounding box center [1506, 151] width 14 height 14
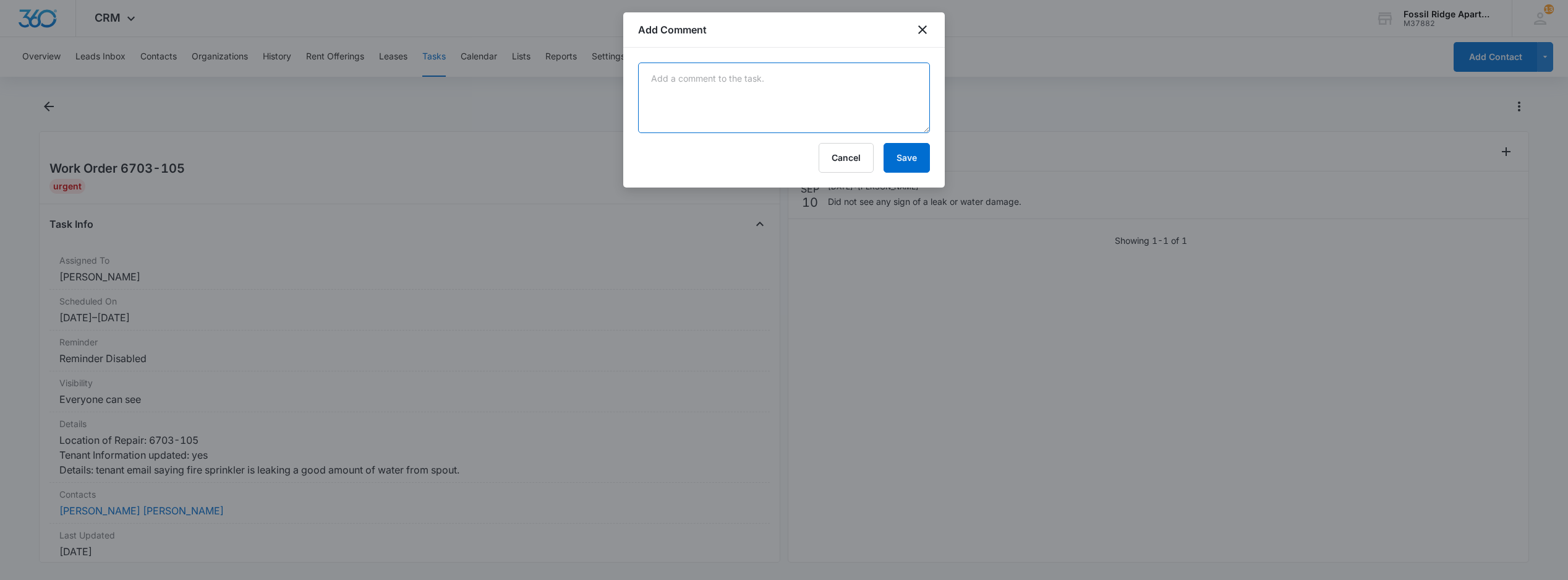
click at [768, 122] on textarea at bounding box center [784, 98] width 292 height 71
click at [755, 113] on textarea at bounding box center [784, 98] width 292 height 71
click at [714, 97] on textarea at bounding box center [784, 98] width 292 height 71
type textarea "video of leak was provided"
click at [921, 164] on button "Save" at bounding box center [907, 157] width 47 height 30
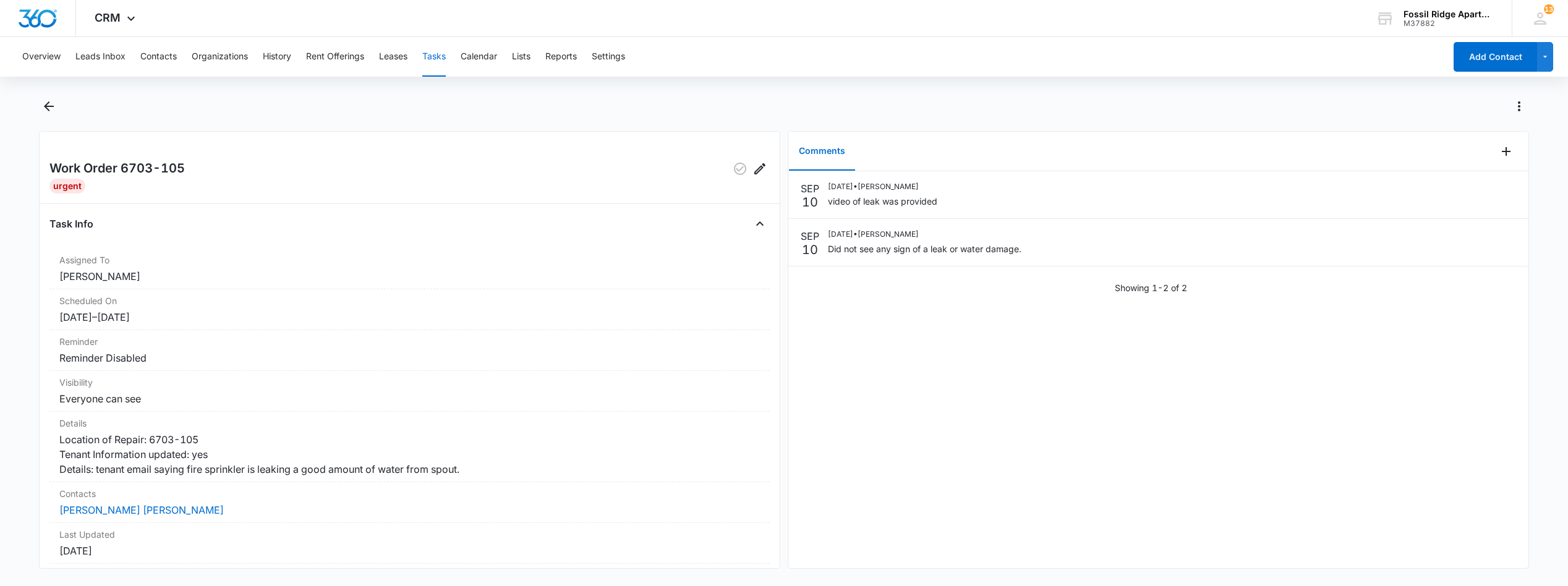
click at [428, 70] on button "Tasks" at bounding box center [434, 56] width 23 height 39
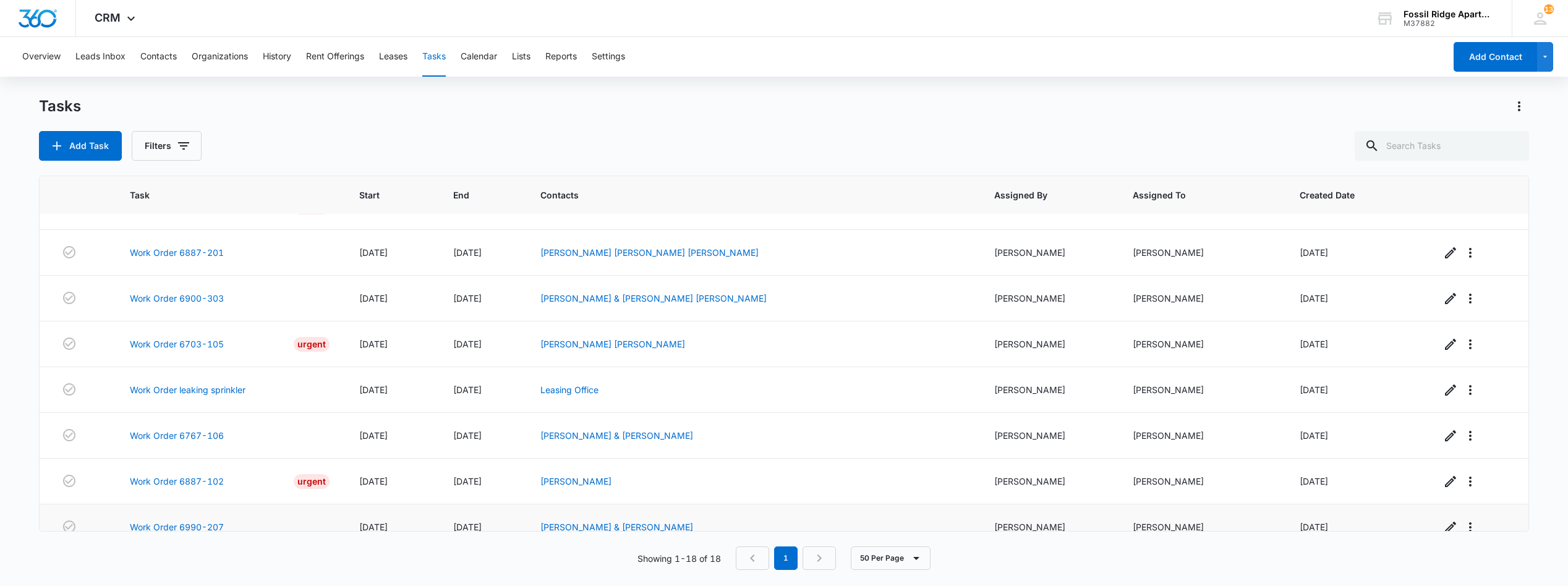
scroll to position [530, 0]
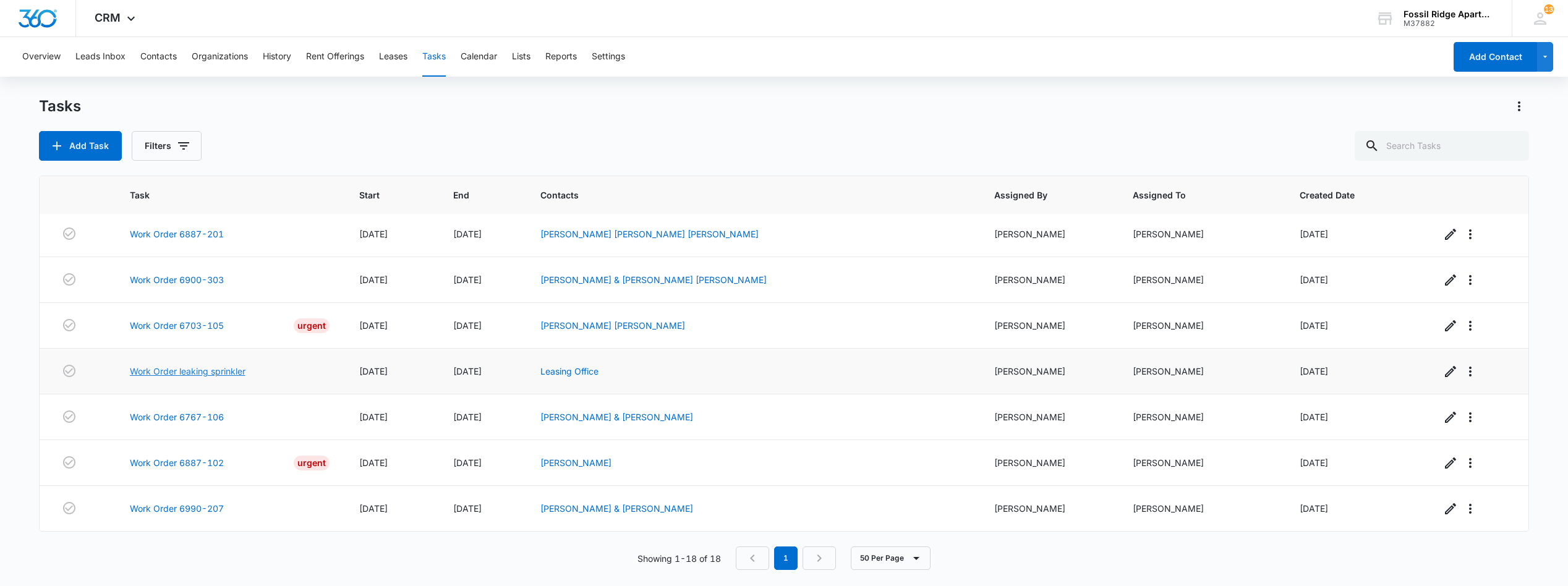
click at [159, 372] on link "Work Order leaking sprinkler" at bounding box center [188, 371] width 116 height 13
